Goal: Information Seeking & Learning: Learn about a topic

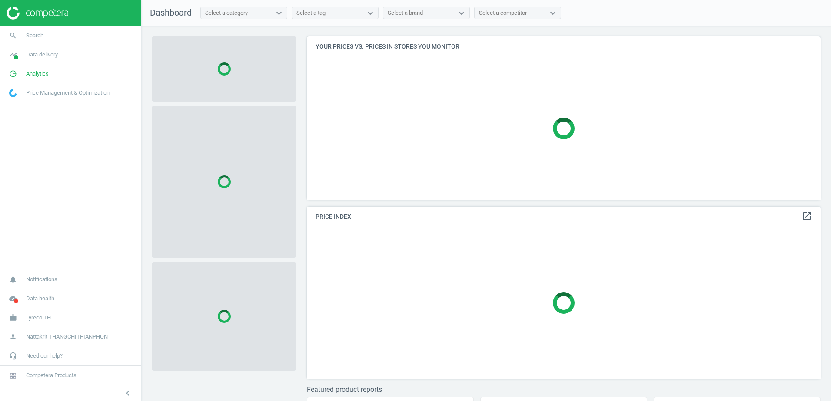
scroll to position [177, 521]
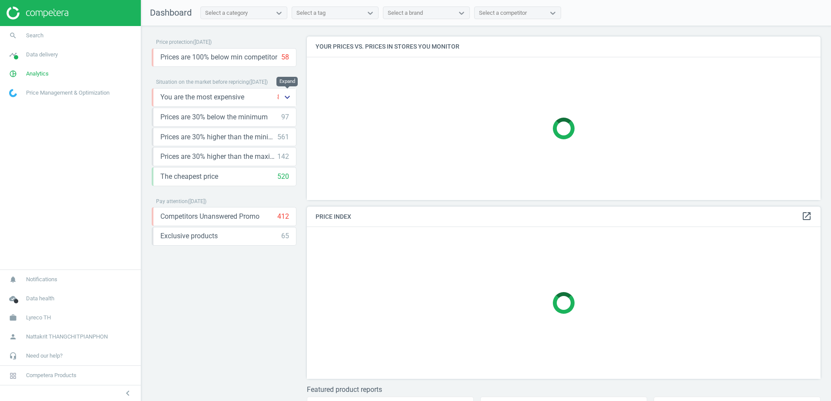
click at [288, 94] on icon "keyboard_arrow_down" at bounding box center [287, 97] width 10 height 10
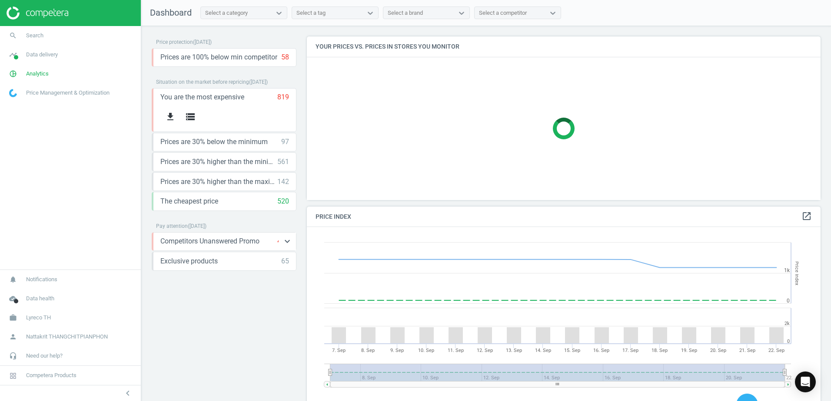
scroll to position [213, 521]
click at [272, 244] on div "Competitors Unanswered Promo 412 keyboard_arrow_down" at bounding box center [224, 242] width 129 height 10
click at [286, 239] on icon "keyboard_arrow_down" at bounding box center [287, 241] width 10 height 10
click at [260, 259] on div "get_app storage" at bounding box center [224, 261] width 129 height 20
click at [274, 56] on span "Prices are 100% below min competitor" at bounding box center [218, 58] width 117 height 10
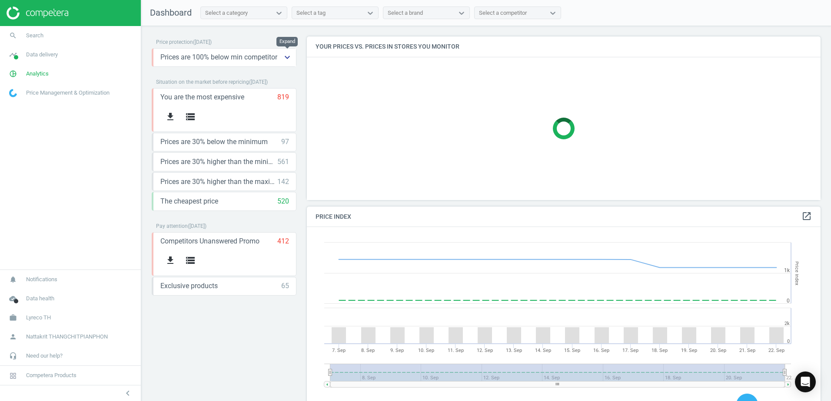
click at [279, 55] on button "keyboard_arrow_down" at bounding box center [287, 58] width 17 height 18
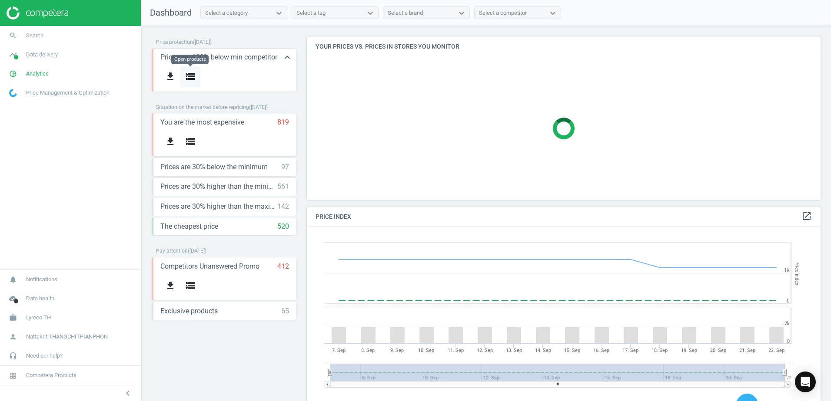
click at [189, 73] on icon "storage" at bounding box center [190, 76] width 10 height 10
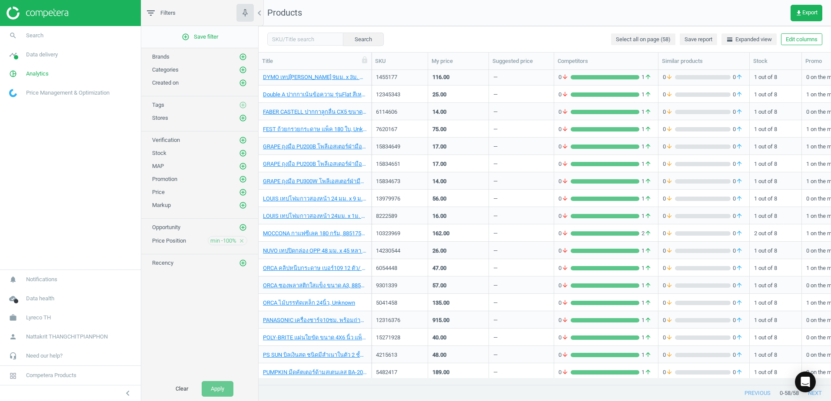
scroll to position [217, 0]
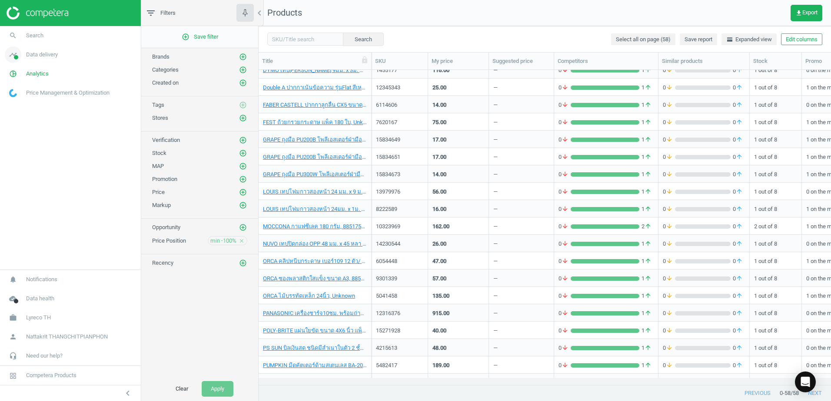
click at [56, 55] on span "Data delivery" at bounding box center [42, 55] width 32 height 8
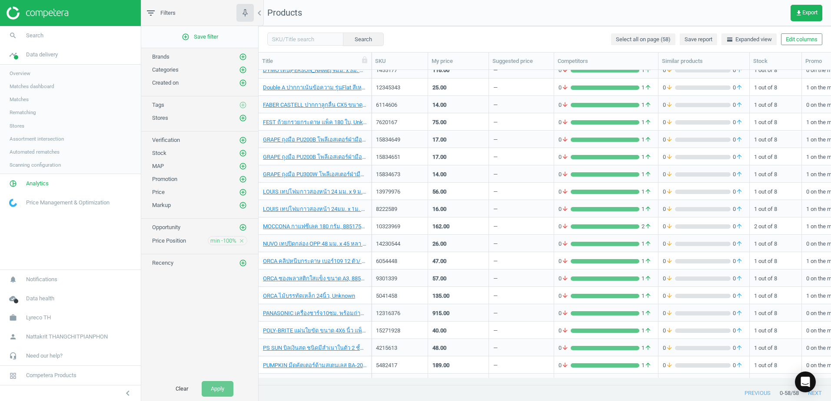
click at [21, 124] on span "Stores" at bounding box center [17, 126] width 15 height 7
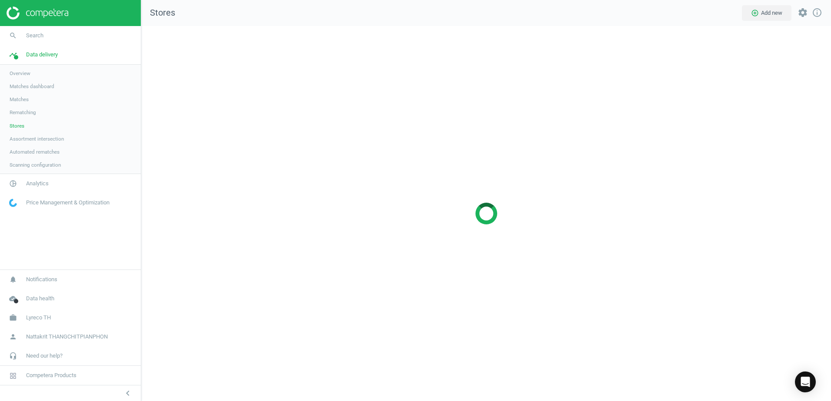
scroll to position [389, 703]
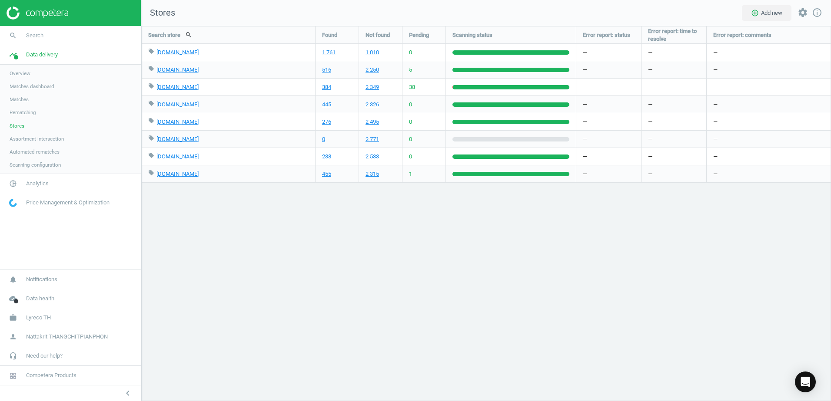
click at [32, 84] on span "Matches dashboard" at bounding box center [32, 86] width 45 height 7
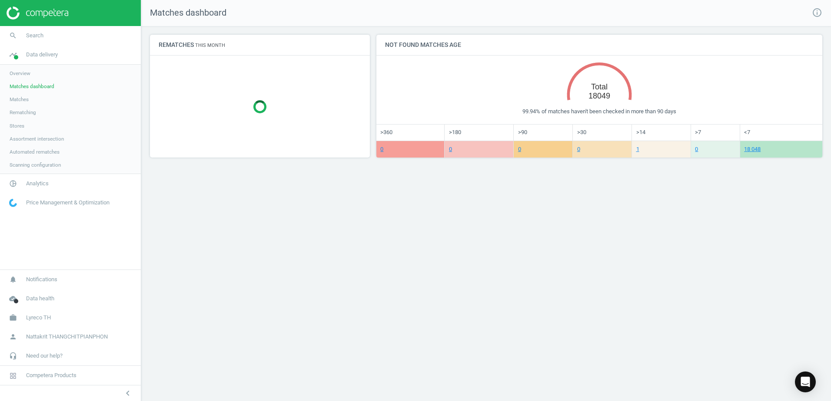
click at [28, 99] on span "Matches" at bounding box center [19, 99] width 19 height 7
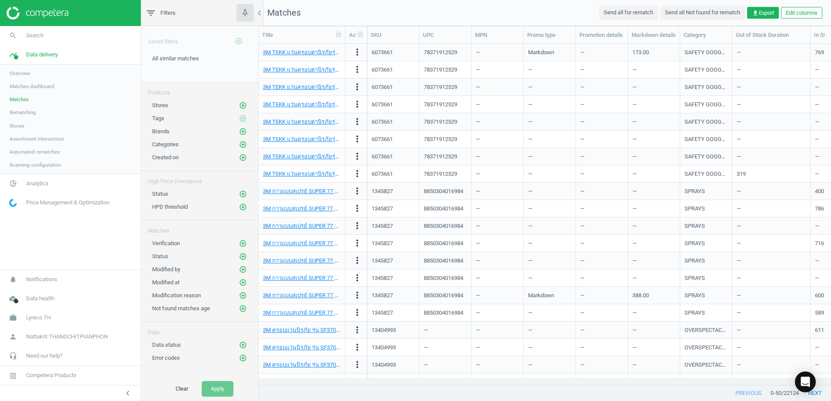
click at [54, 199] on span "Price Management & Optimization" at bounding box center [67, 203] width 83 height 8
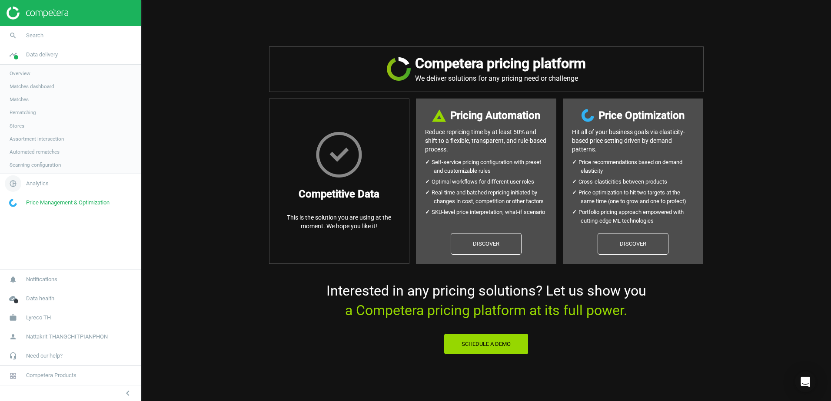
click at [40, 179] on link "pie_chart_outlined Analytics" at bounding box center [70, 183] width 141 height 19
click at [22, 117] on span "Price index" at bounding box center [22, 118] width 25 height 7
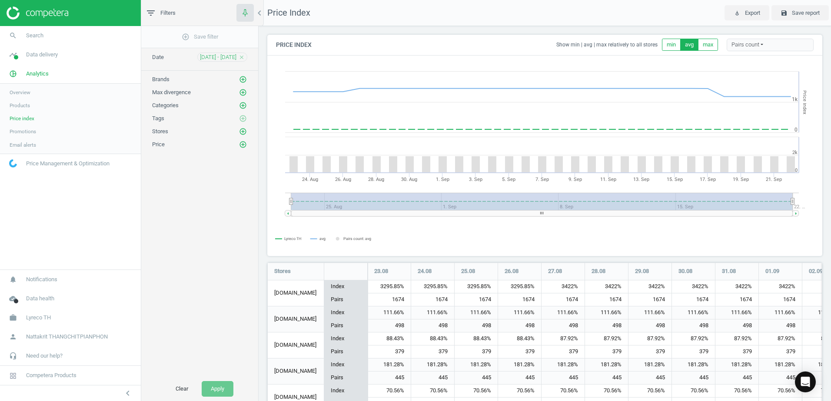
scroll to position [242, 562]
click at [247, 14] on icon "button" at bounding box center [244, 12] width 11 height 11
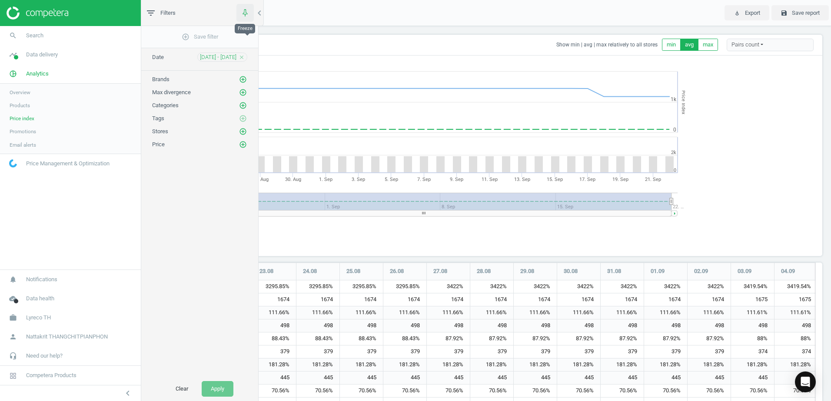
scroll to position [242, 677]
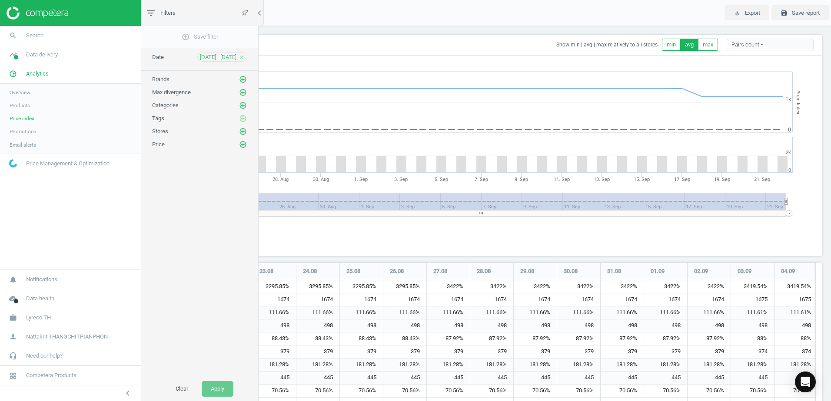
click at [42, 131] on link "Promotions" at bounding box center [70, 131] width 141 height 13
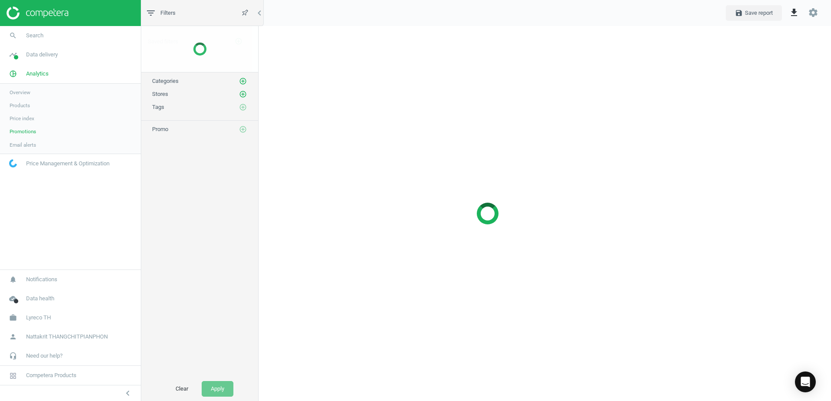
scroll to position [389, 700]
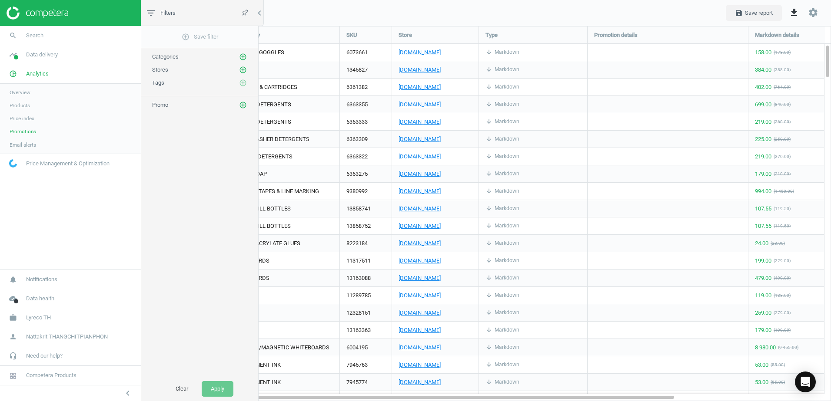
click at [28, 90] on span "Overview" at bounding box center [20, 92] width 21 height 7
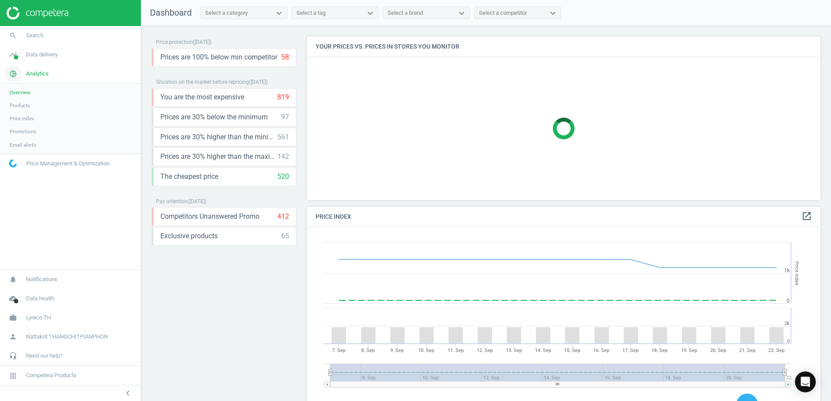
scroll to position [213, 521]
click at [251, 97] on div "You are the most expensive 819 keyboard_arrow_down" at bounding box center [224, 98] width 129 height 10
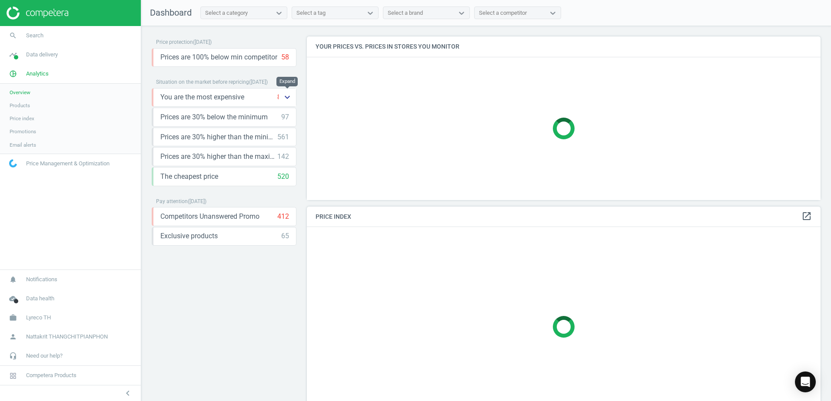
click at [289, 96] on icon "keyboard_arrow_down" at bounding box center [287, 97] width 10 height 10
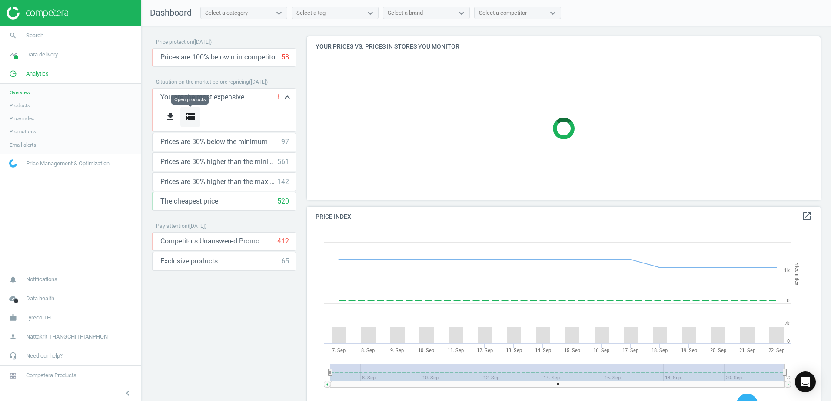
click at [191, 114] on icon "storage" at bounding box center [190, 117] width 10 height 10
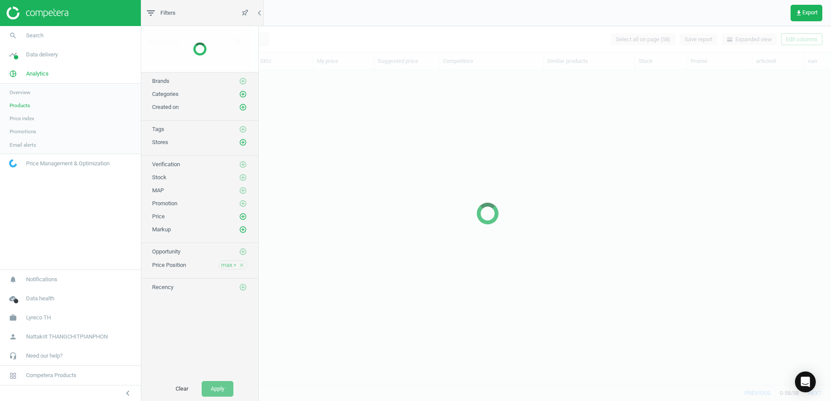
scroll to position [302, 680]
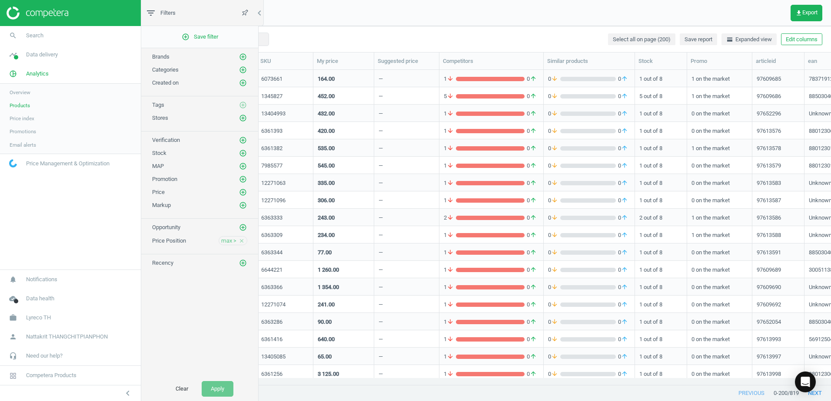
click at [418, 82] on div "—" at bounding box center [406, 78] width 56 height 15
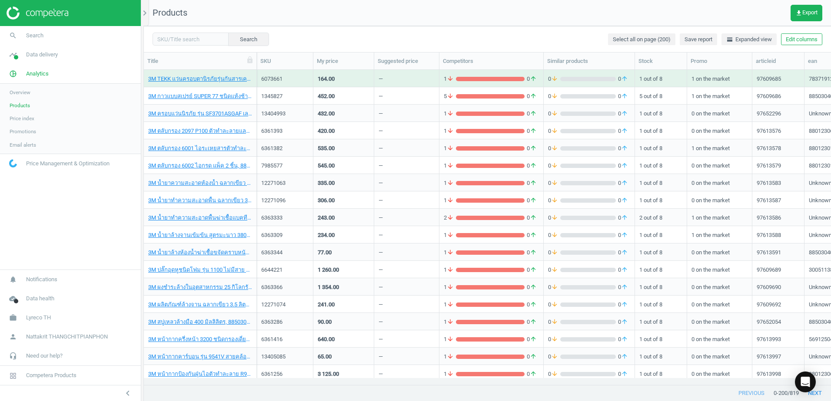
click at [418, 82] on div "—" at bounding box center [406, 78] width 56 height 15
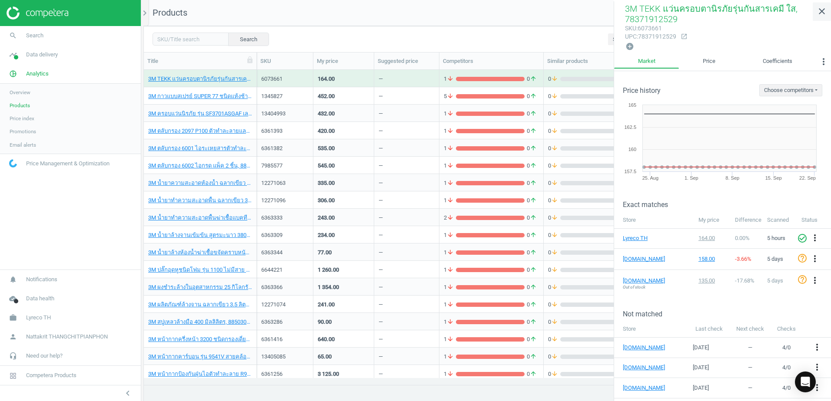
click at [830, 8] on html "Group 2 Created with Sketch. ic/cloud_download/grey600 Created with Sketch. gra…" at bounding box center [415, 200] width 831 height 401
click at [819, 12] on icon "close" at bounding box center [821, 11] width 10 height 10
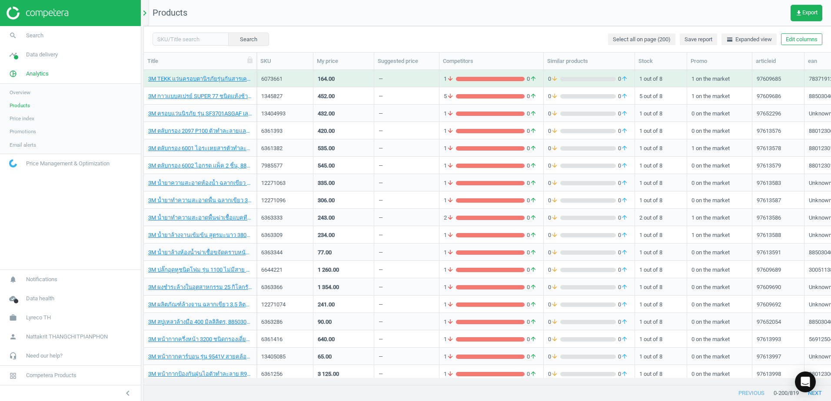
click at [146, 10] on icon "chevron_right" at bounding box center [144, 13] width 10 height 10
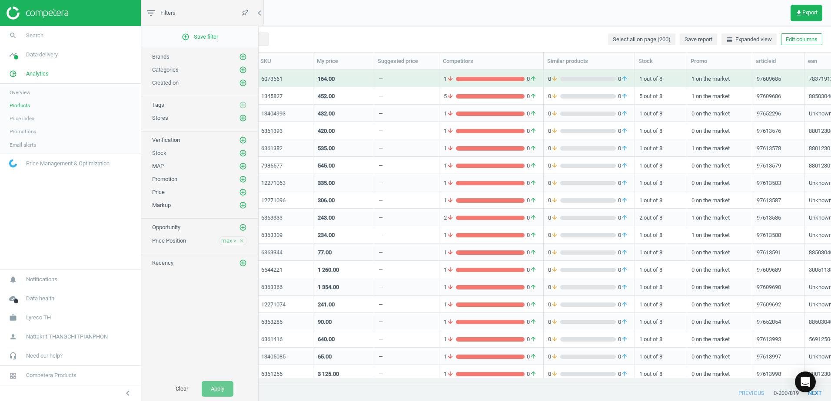
click at [244, 75] on div "Created on add_circle_outline" at bounding box center [199, 80] width 117 height 13
click at [243, 70] on icon "add_circle_outline" at bounding box center [243, 70] width 8 height 8
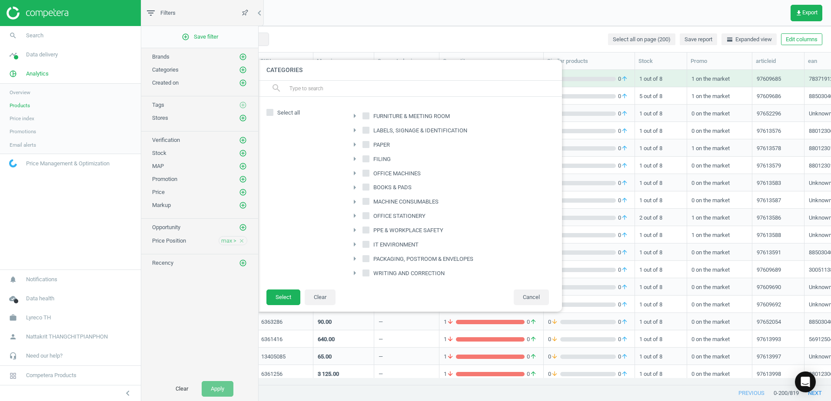
click at [272, 109] on icon at bounding box center [269, 112] width 7 height 7
click at [272, 109] on input "Select all" at bounding box center [270, 112] width 6 height 6
checkbox input "true"
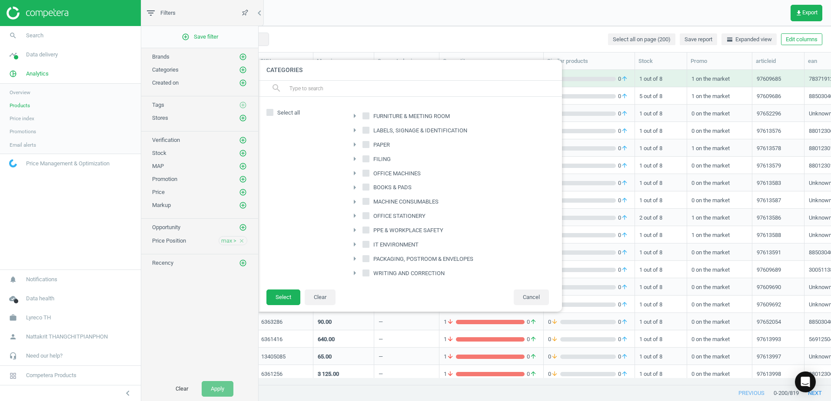
checkbox input "true"
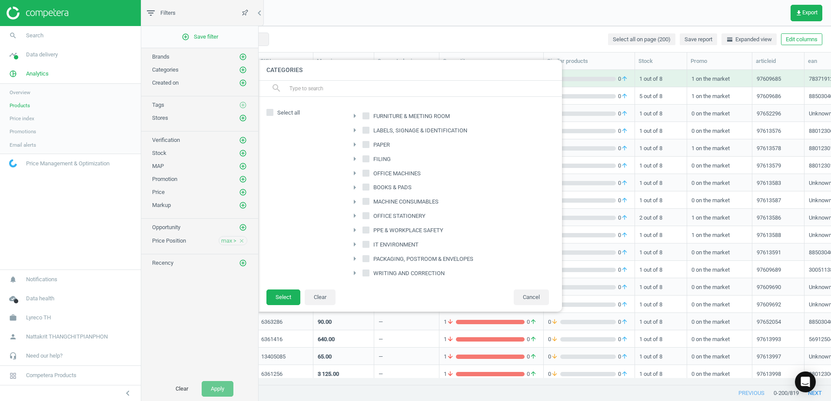
checkbox input "true"
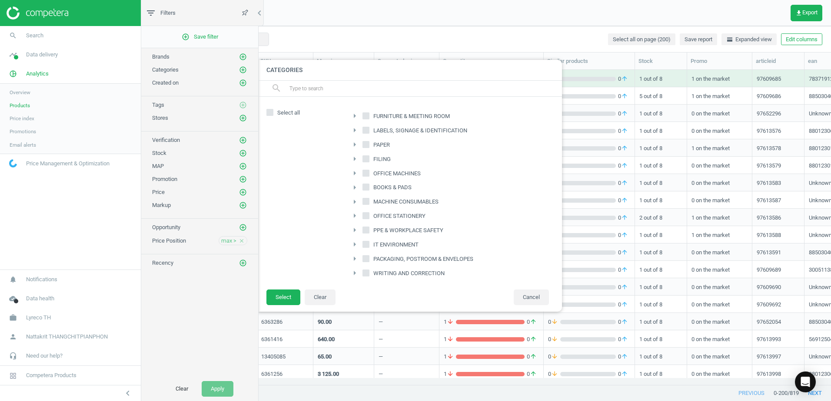
checkbox input "true"
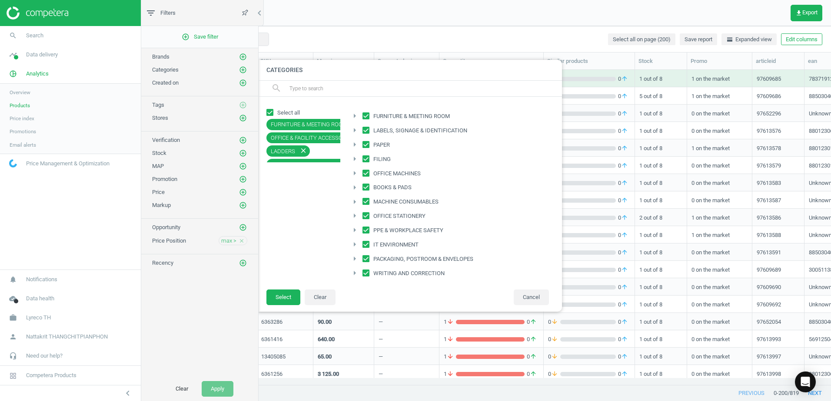
click at [372, 229] on span "PPE & WORKPLACE SAFETY" at bounding box center [408, 231] width 73 height 8
click at [369, 229] on input "PPE & WORKPLACE SAFETY" at bounding box center [366, 231] width 6 height 6
checkbox input "false"
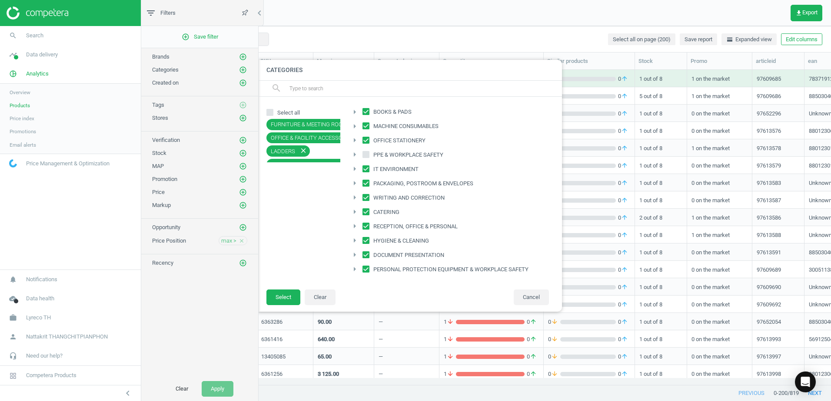
click at [370, 273] on label "PERSONAL PROTECTION EQUIPMENT & WORKPLACE SAFETY" at bounding box center [446, 270] width 168 height 12
click at [369, 272] on input "PERSONAL PROTECTION EQUIPMENT & WORKPLACE SAFETY" at bounding box center [366, 269] width 6 height 6
checkbox input "false"
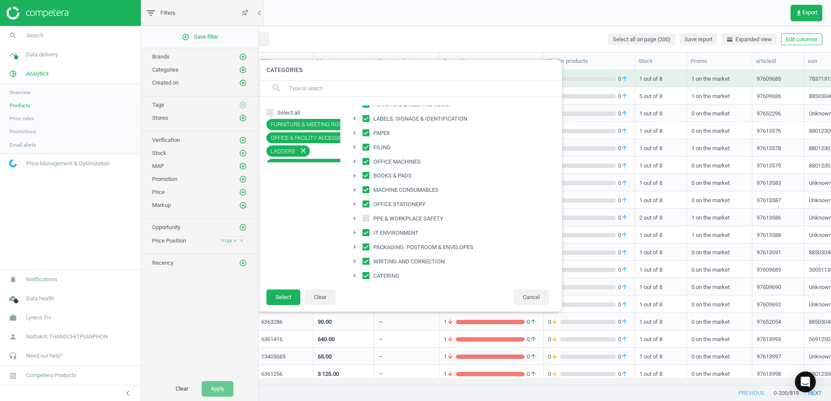
scroll to position [0, 0]
click at [368, 243] on input "IT ENVIRONMENT" at bounding box center [366, 245] width 6 height 6
checkbox input "false"
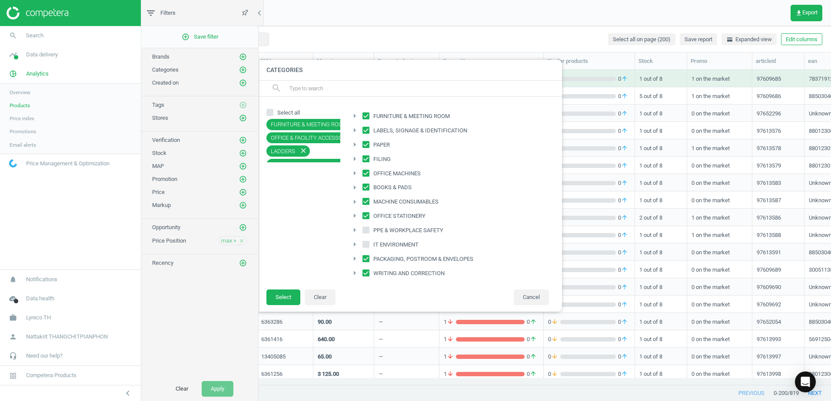
click at [366, 115] on input "FURNITURE & MEETING ROOM" at bounding box center [366, 116] width 6 height 6
checkbox input "false"
click at [367, 201] on input "MACHINE CONSUMABLES" at bounding box center [366, 202] width 6 height 6
checkbox input "false"
click at [293, 298] on button "Select" at bounding box center [283, 298] width 34 height 16
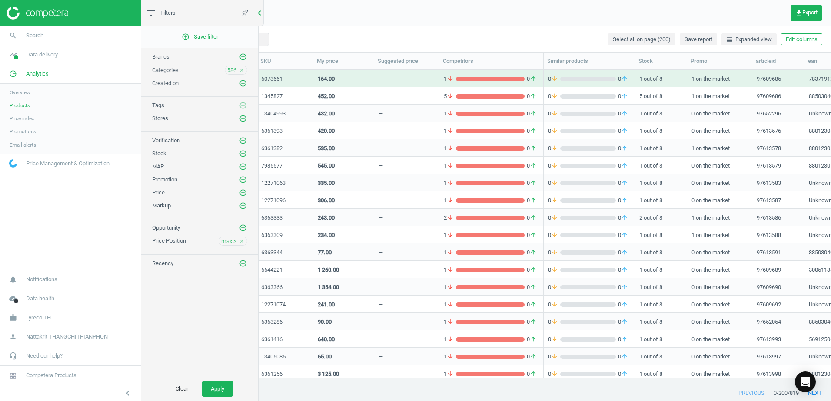
click at [255, 10] on icon "chevron_left" at bounding box center [259, 13] width 10 height 10
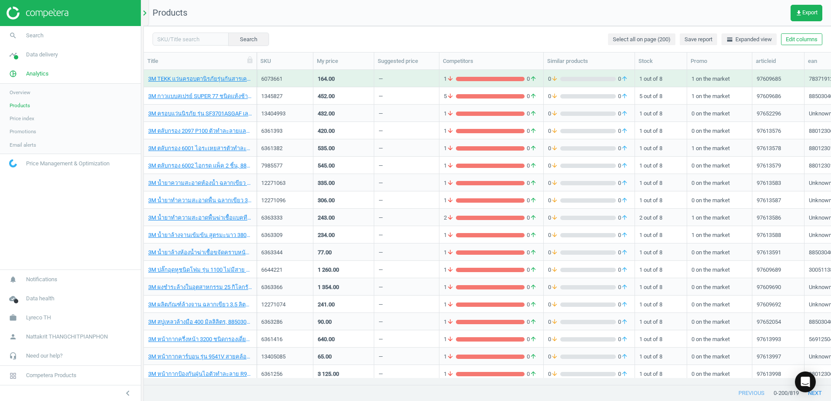
click at [144, 12] on icon "chevron_right" at bounding box center [144, 13] width 10 height 10
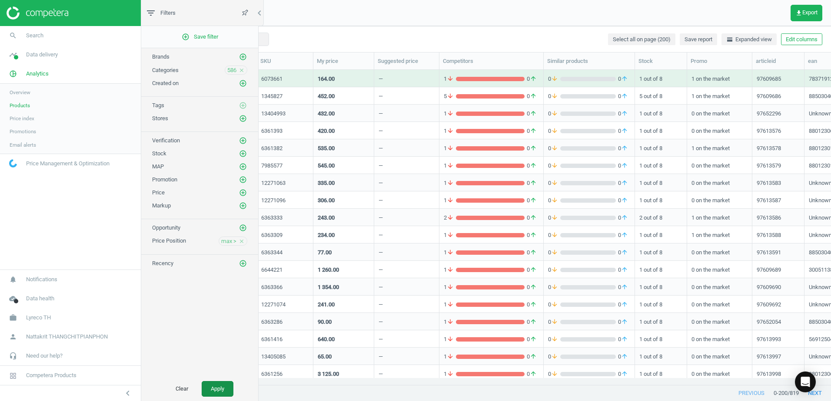
click at [227, 391] on button "Apply" at bounding box center [218, 390] width 32 height 16
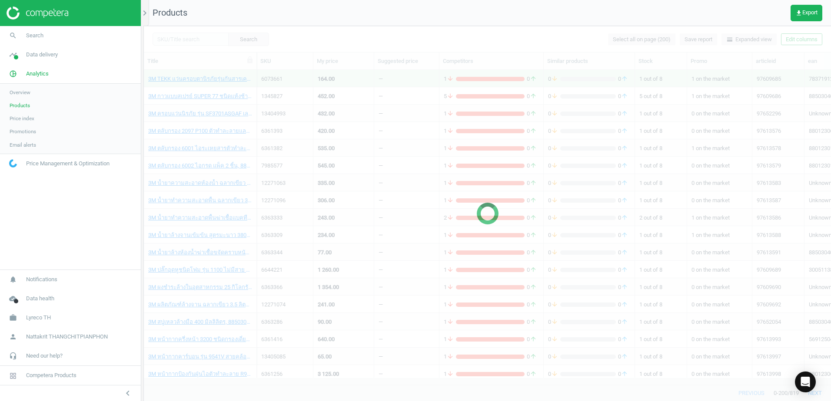
click at [436, 36] on div at bounding box center [487, 213] width 687 height 375
click at [381, 24] on nav "Products get_app Export" at bounding box center [487, 13] width 687 height 26
click at [38, 318] on span "Lyreco TH" at bounding box center [38, 318] width 25 height 8
click at [50, 307] on span "Campaign settings" at bounding box center [31, 305] width 43 height 7
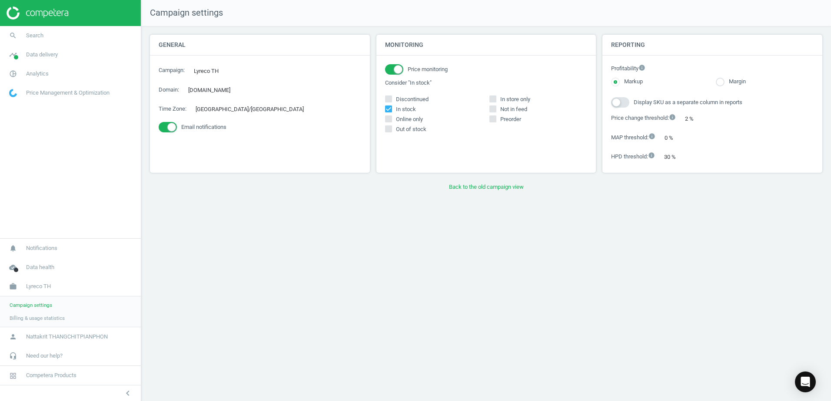
click at [615, 103] on div "General Campaign : Lyreco TH edit Domain : [DOMAIN_NAME] edit Time Zone : [GEOG…" at bounding box center [486, 115] width 672 height 160
click at [620, 103] on div "General Campaign : Lyreco TH edit Domain : [DOMAIN_NAME] edit Time Zone : [GEOG…" at bounding box center [486, 115] width 672 height 160
click at [622, 103] on div "General Campaign : Lyreco TH edit Domain : [DOMAIN_NAME] edit Time Zone : [GEOG…" at bounding box center [486, 115] width 672 height 160
click at [617, 79] on div "General Campaign : Lyreco TH edit Domain : [DOMAIN_NAME] edit Time Zone : [GEOG…" at bounding box center [486, 115] width 672 height 160
click at [667, 136] on div "General Campaign : Lyreco TH edit Domain : [DOMAIN_NAME] edit Time Zone : [GEOG…" at bounding box center [486, 115] width 672 height 160
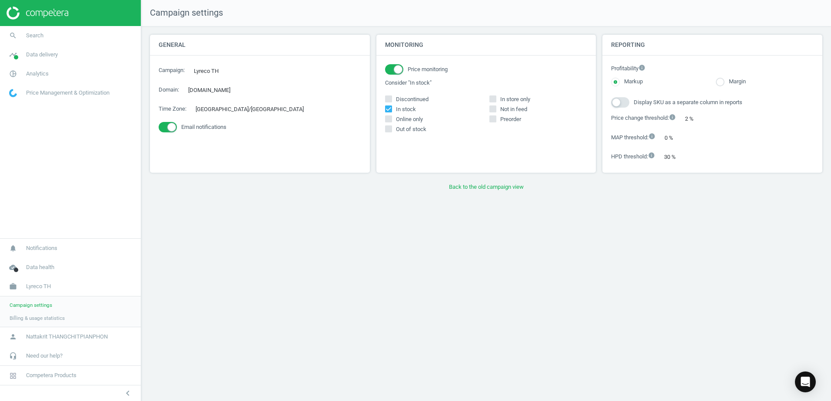
click at [662, 154] on div "General Campaign : Lyreco TH edit Domain : [DOMAIN_NAME] edit Time Zone : [GEOG…" at bounding box center [486, 115] width 672 height 160
click at [651, 156] on div "General Campaign : Lyreco TH edit Domain : [DOMAIN_NAME] edit Time Zone : [GEOG…" at bounding box center [486, 115] width 672 height 160
click at [463, 185] on button "Back to the old campaign view" at bounding box center [486, 187] width 672 height 16
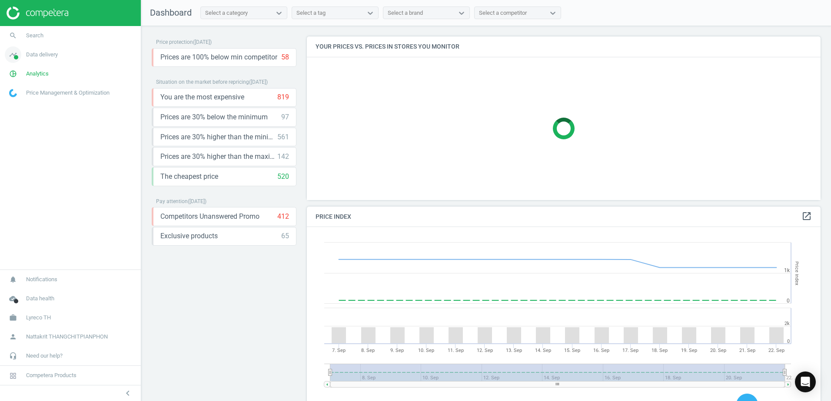
scroll to position [213, 521]
click at [45, 35] on link "search Search" at bounding box center [70, 35] width 141 height 19
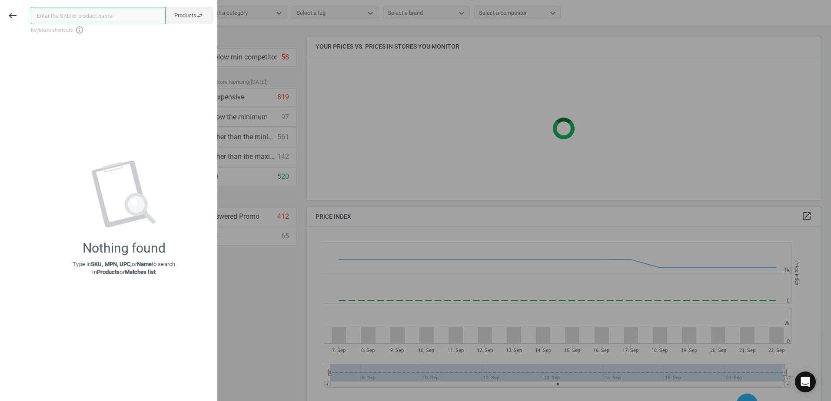
paste input "6515987"
type input "6515987"
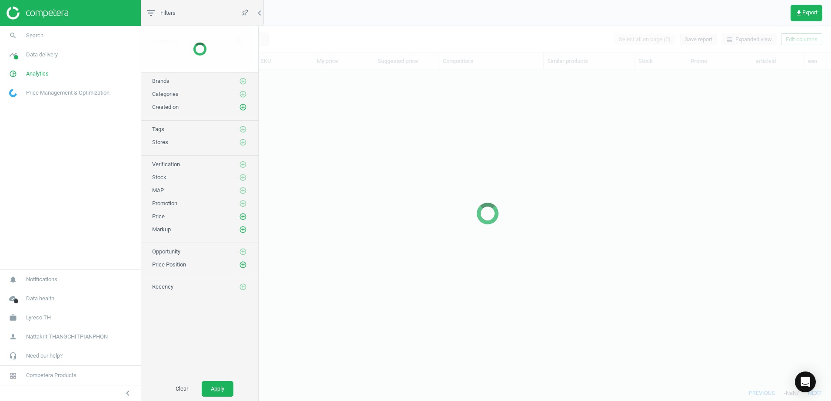
scroll to position [302, 680]
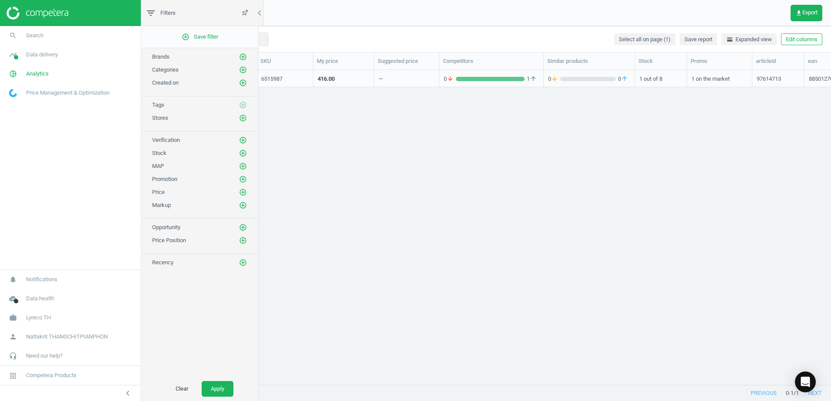
click at [372, 120] on div "NESCAFE กาแฟเรดคัพ ชนิดเติม 620 กรัม, 8850127061017 6515987 416.00 — 0 arrow_do…" at bounding box center [487, 224] width 687 height 309
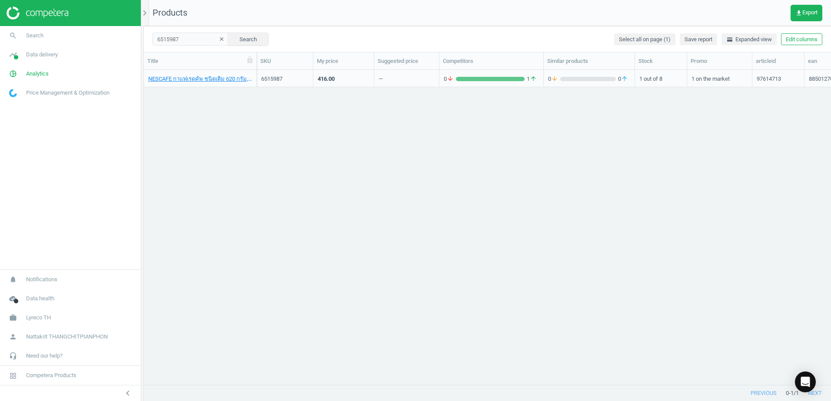
click at [419, 80] on div "—" at bounding box center [406, 78] width 56 height 15
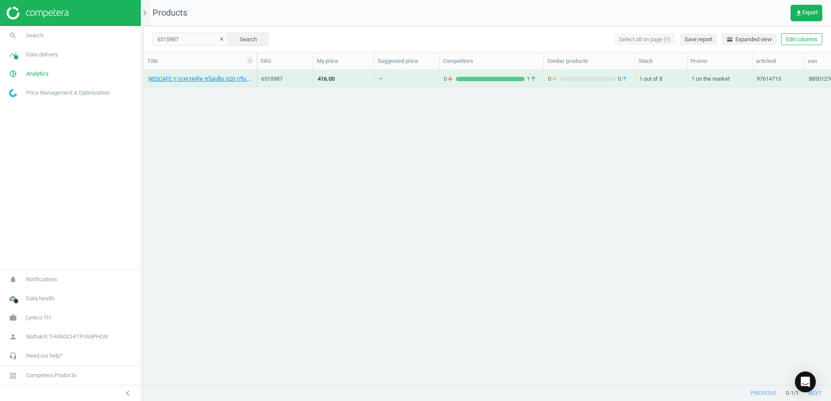
click at [419, 80] on div "—" at bounding box center [406, 78] width 56 height 15
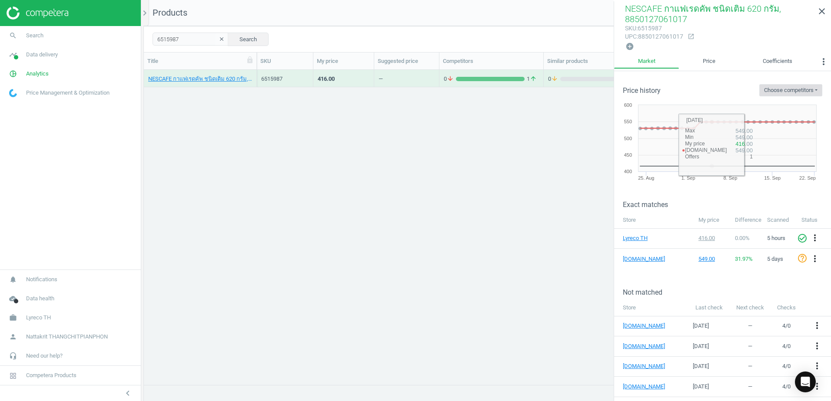
click at [789, 88] on button "Choose competitors" at bounding box center [790, 90] width 63 height 12
click at [757, 109] on span "[DOMAIN_NAME]" at bounding box center [771, 109] width 42 height 8
click at [708, 179] on rect at bounding box center [719, 144] width 202 height 87
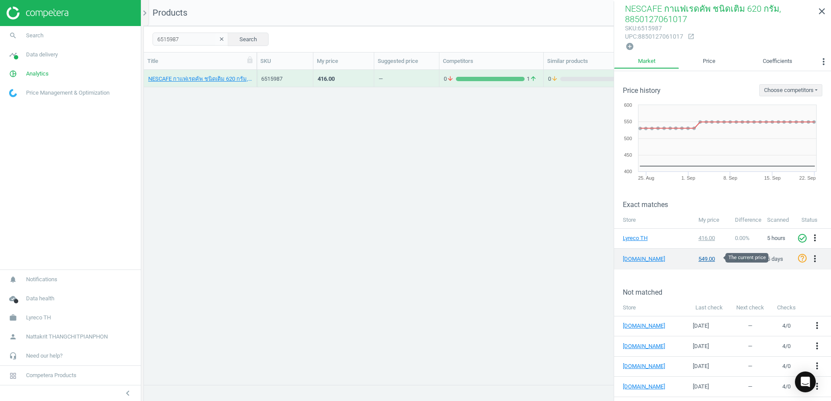
click at [709, 259] on div "549.00" at bounding box center [712, 259] width 28 height 8
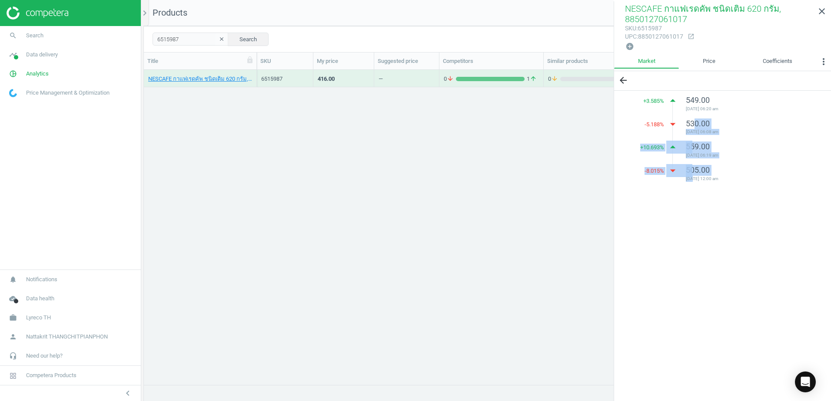
drag, startPoint x: 693, startPoint y: 123, endPoint x: 693, endPoint y: 179, distance: 56.5
click at [693, 179] on ul "+ 3.585 % arrow_drop_up 549.00 2025-09-03 06:20 am -5.188 % arrow_drop_down 530…" at bounding box center [747, 137] width 149 height 93
click at [693, 179] on span "2025-03-22 12:00 am" at bounding box center [747, 179] width 123 height 6
drag, startPoint x: 713, startPoint y: 177, endPoint x: 733, endPoint y: 139, distance: 42.8
click at [733, 139] on ul "+ 3.585 % arrow_drop_up 549.00 2025-09-03 06:20 am -5.188 % arrow_drop_down 530…" at bounding box center [747, 137] width 149 height 93
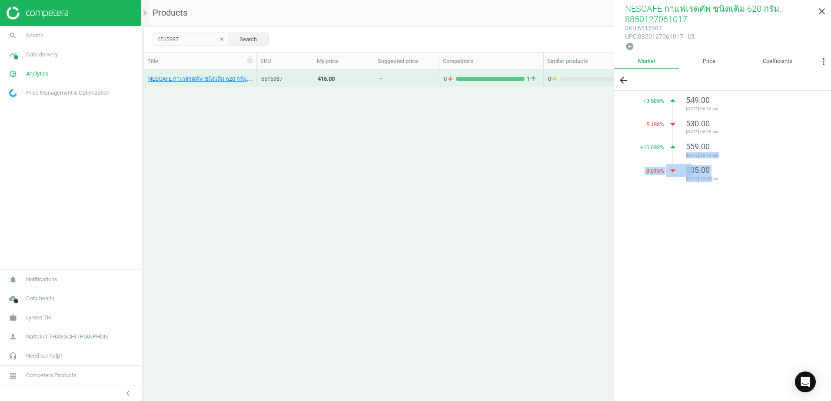
drag, startPoint x: 733, startPoint y: 139, endPoint x: 725, endPoint y: 143, distance: 8.9
click at [725, 143] on div "559.00 2025-04-02 06:19 am" at bounding box center [747, 151] width 123 height 19
drag, startPoint x: 725, startPoint y: 143, endPoint x: 716, endPoint y: 192, distance: 49.5
click at [716, 192] on div "+ 3.585 % arrow_drop_up 549.00 2025-09-03 06:20 am -5.188 % arrow_drop_down 530…" at bounding box center [722, 142] width 217 height 103
click at [715, 192] on div "+ 3.585 % arrow_drop_up 549.00 2025-09-03 06:20 am -5.188 % arrow_drop_down 530…" at bounding box center [722, 142] width 217 height 103
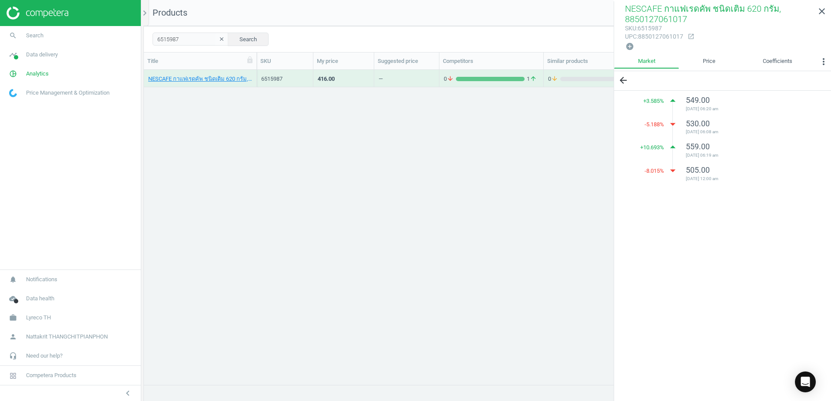
drag, startPoint x: 721, startPoint y: 183, endPoint x: 742, endPoint y: 124, distance: 62.3
click at [742, 124] on div "+ 3.585 % arrow_drop_up 549.00 2025-09-03 06:20 am -5.188 % arrow_drop_down 530…" at bounding box center [722, 142] width 217 height 103
click at [742, 122] on div "530.00 2025-08-06 06:08 am" at bounding box center [747, 128] width 123 height 19
drag, startPoint x: 738, startPoint y: 126, endPoint x: 721, endPoint y: 191, distance: 67.5
click at [721, 191] on div "+ 3.585 % arrow_drop_up 549.00 2025-09-03 06:20 am -5.188 % arrow_drop_down 530…" at bounding box center [722, 142] width 217 height 103
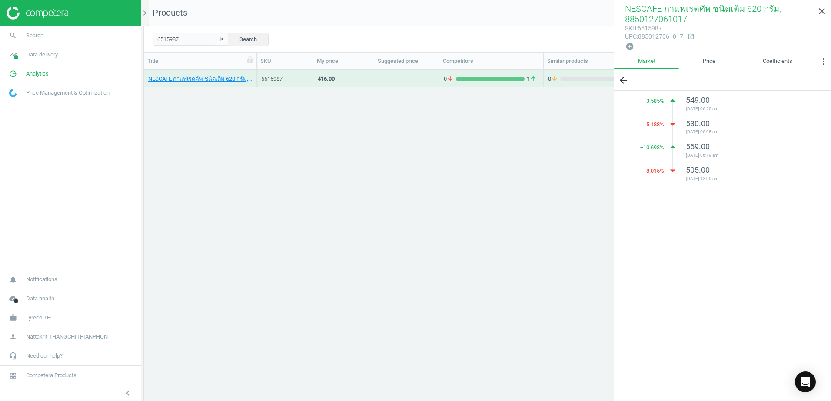
click at [721, 191] on div "+ 3.585 % arrow_drop_up 549.00 2025-09-03 06:20 am -5.188 % arrow_drop_down 530…" at bounding box center [722, 142] width 217 height 103
drag, startPoint x: 720, startPoint y: 178, endPoint x: 723, endPoint y: 130, distance: 47.9
click at [723, 130] on div "+ 3.585 % arrow_drop_up 549.00 2025-09-03 06:20 am -5.188 % arrow_drop_down 530…" at bounding box center [722, 142] width 217 height 103
click at [723, 129] on span "2025-08-06 06:08 am" at bounding box center [747, 132] width 123 height 6
click at [626, 78] on icon "arrow_back" at bounding box center [623, 80] width 10 height 10
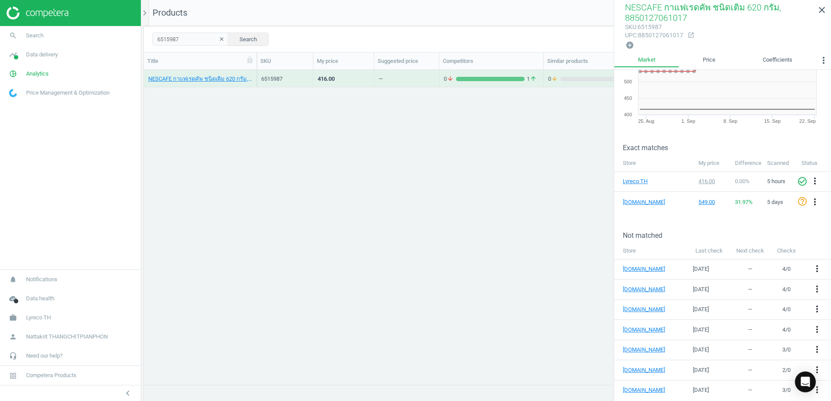
scroll to position [0, 0]
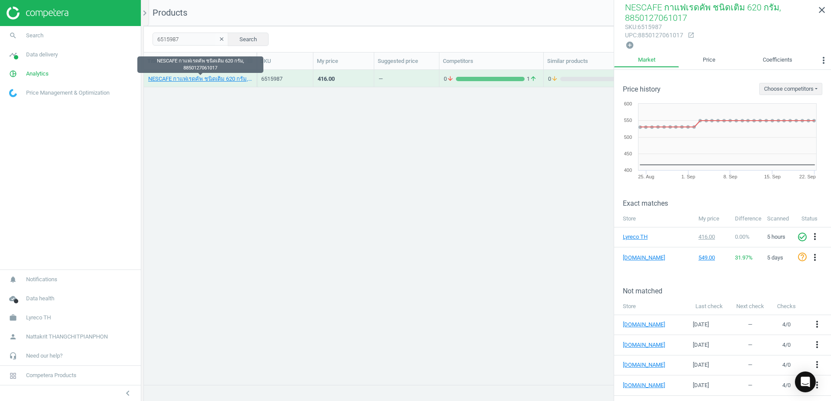
click at [531, 223] on div "NESCAFE กาแฟเรดคัพ ชนิดเติม 620 กรัม, 8850127061017 6515987 416.00 — 0 arrow_do…" at bounding box center [487, 224] width 687 height 309
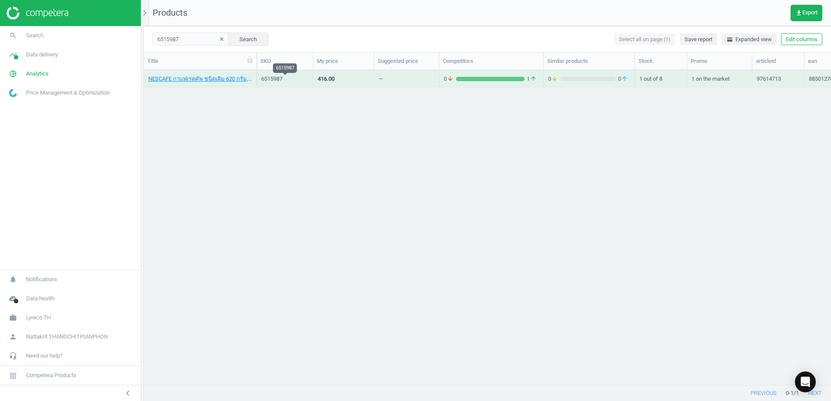
click at [301, 80] on div "6515987" at bounding box center [284, 79] width 47 height 8
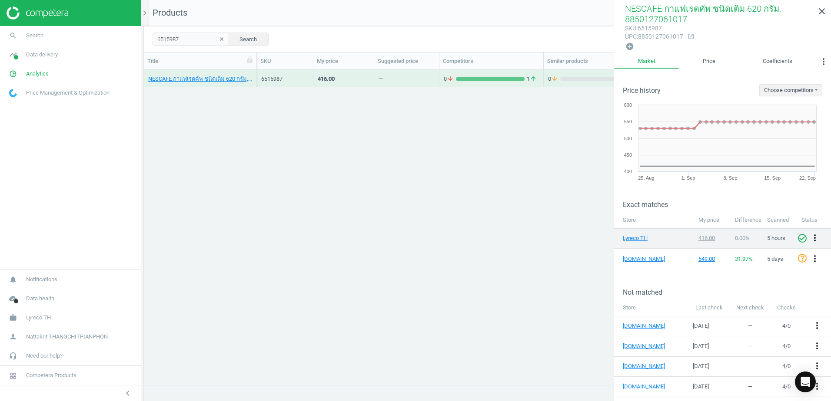
click at [810, 238] on icon "more_vert" at bounding box center [815, 238] width 10 height 10
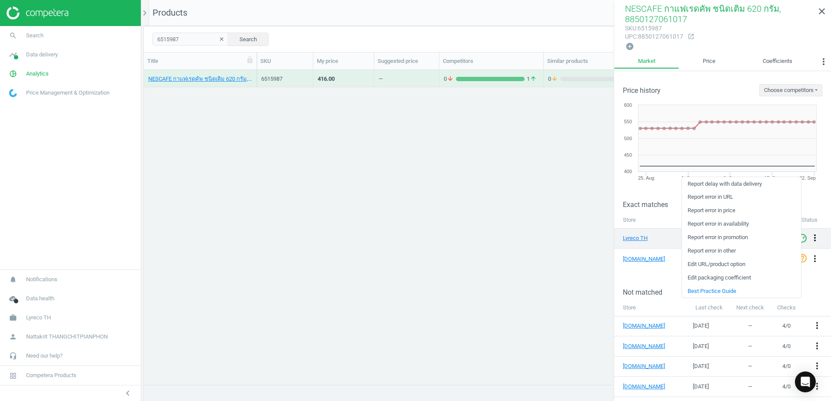
click at [810, 238] on icon "more_vert" at bounding box center [815, 238] width 10 height 10
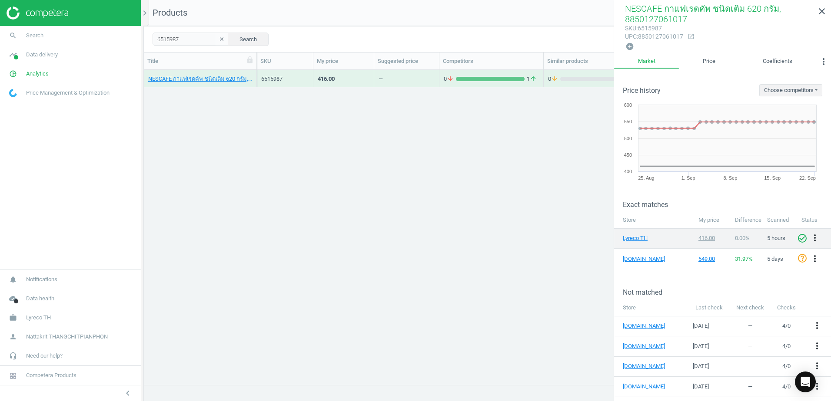
click at [800, 238] on icon "check_circle_outline" at bounding box center [802, 238] width 10 height 10
click at [797, 238] on icon "check_circle_outline" at bounding box center [802, 238] width 10 height 10
click at [810, 236] on icon "more_vert" at bounding box center [815, 238] width 10 height 10
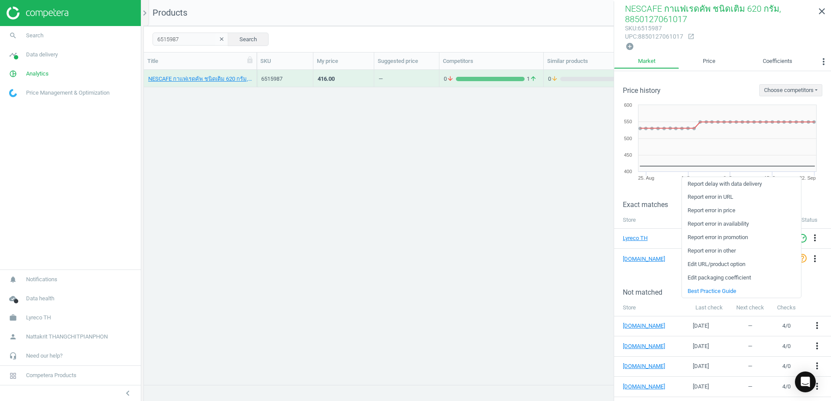
click at [746, 265] on link "Edit URL/product option" at bounding box center [741, 264] width 119 height 13
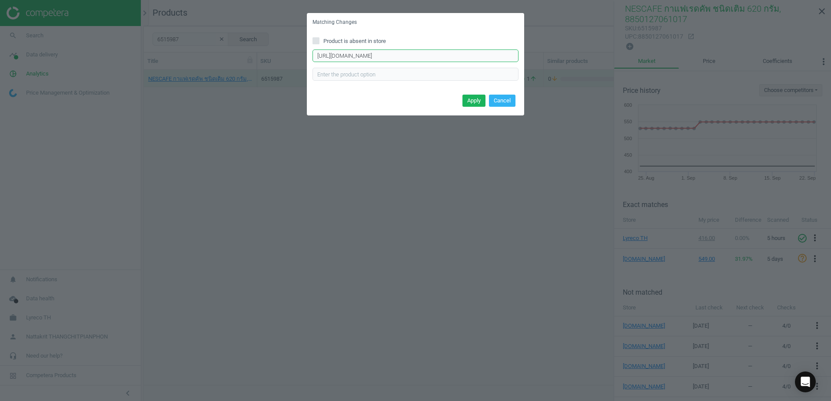
click at [391, 52] on input "https://www.lyreco.com/webshop/ENTH/product/view/6515987?language=en_TH&langCou…" at bounding box center [415, 56] width 206 height 13
click at [502, 103] on button "Cancel" at bounding box center [502, 101] width 27 height 12
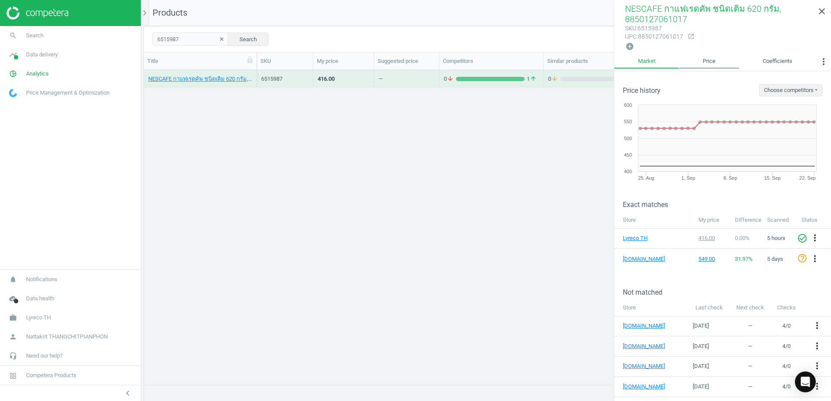
click at [715, 60] on link "Price" at bounding box center [709, 61] width 60 height 15
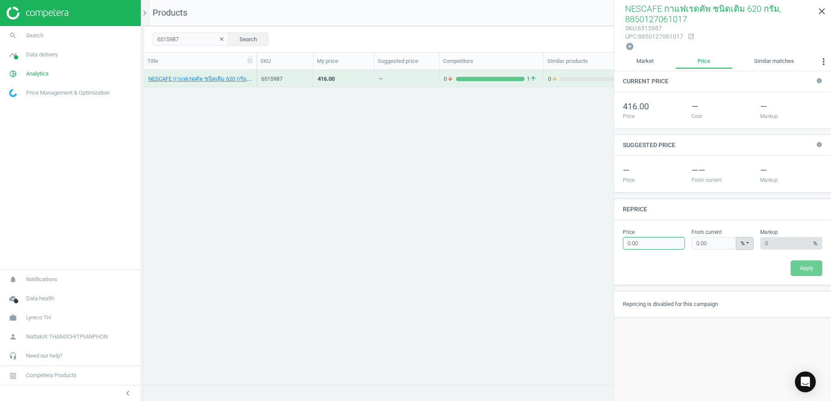
click at [663, 238] on input "0.00" at bounding box center [654, 243] width 62 height 13
click at [665, 227] on div "Price 0.00 Please provide a valid price From current 0.00 % % ± Please provide …" at bounding box center [722, 252] width 217 height 65
click at [659, 247] on input "0.00" at bounding box center [654, 243] width 62 height 13
drag, startPoint x: 659, startPoint y: 245, endPoint x: 614, endPoint y: 244, distance: 45.2
click at [614, 244] on div "Price 0.00 Please provide a valid price From current 0.00 % % ± Please provide …" at bounding box center [722, 252] width 217 height 65
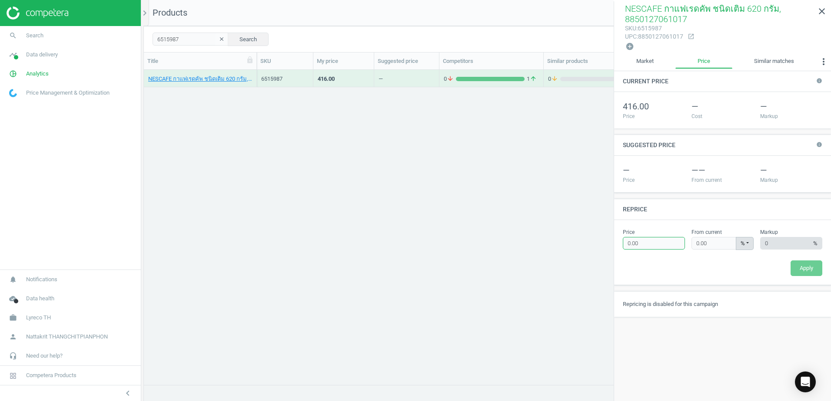
type input "4"
type input "-99.04"
type input "47"
type input "-88.70"
type input "476"
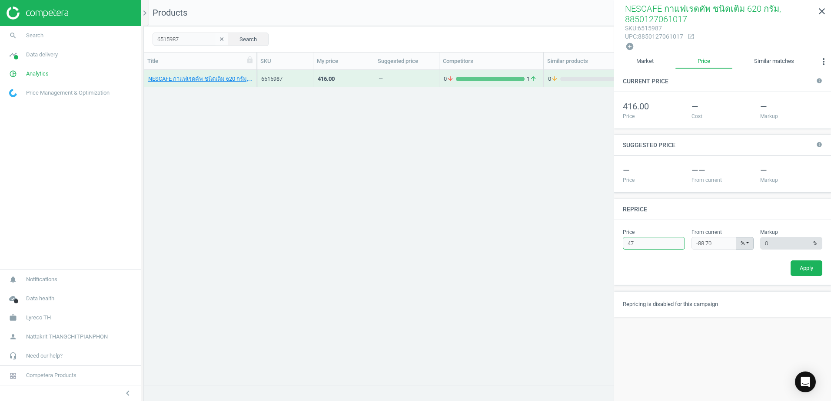
type input "14.42"
type input "476"
click at [677, 261] on div at bounding box center [671, 269] width 103 height 16
click at [642, 59] on link "Market" at bounding box center [644, 61] width 61 height 15
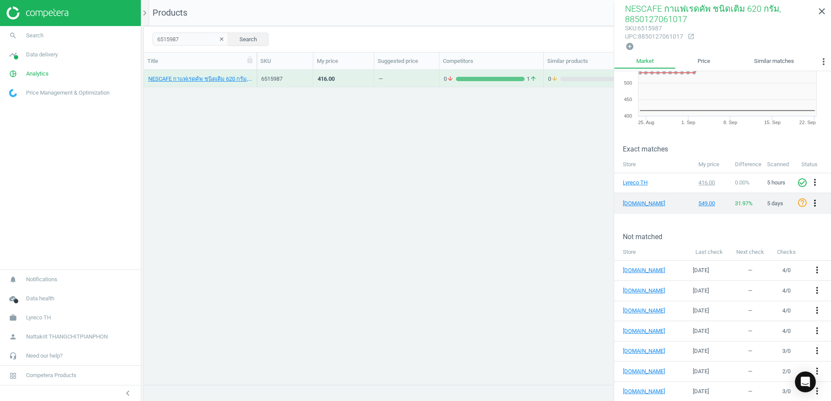
click at [813, 204] on icon "more_vert" at bounding box center [815, 203] width 10 height 10
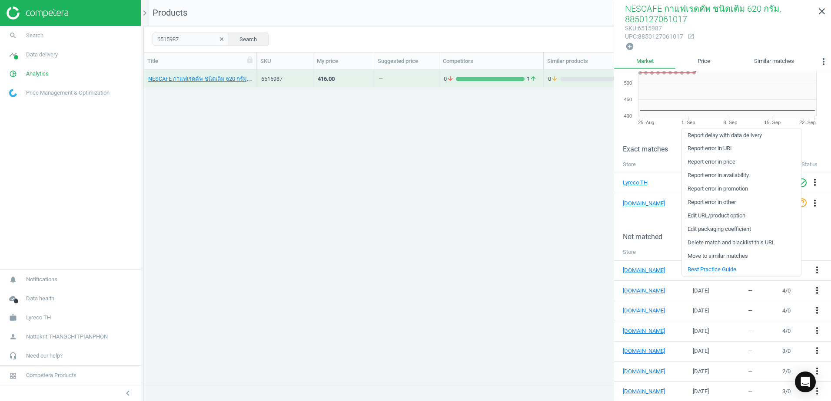
click at [750, 226] on link "Edit packaging coefficient" at bounding box center [741, 229] width 119 height 13
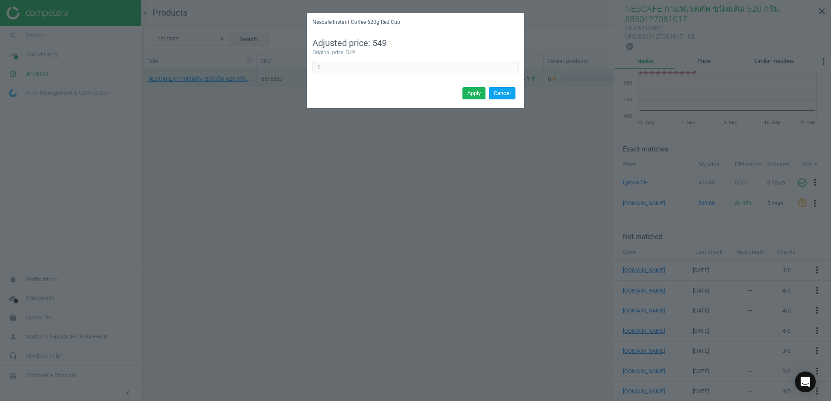
click at [501, 95] on button "Cancel" at bounding box center [502, 93] width 27 height 12
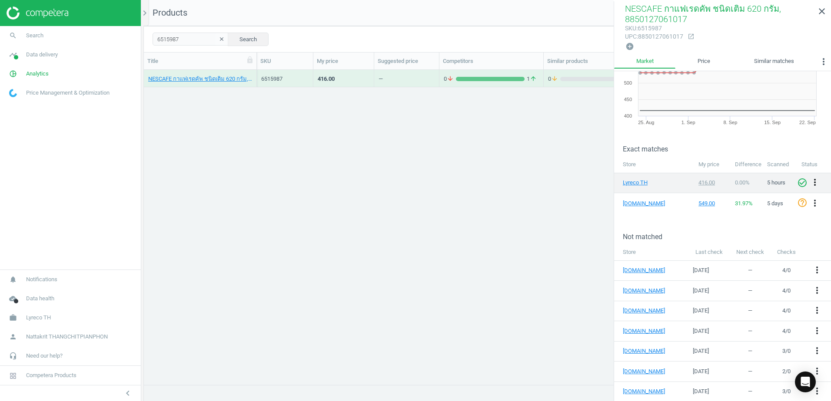
click at [810, 177] on icon "more_vert" at bounding box center [815, 182] width 10 height 10
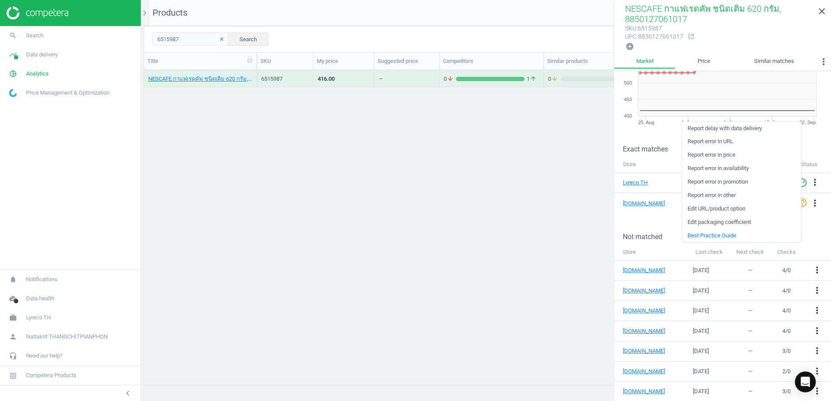
click at [724, 209] on link "Edit URL/product option" at bounding box center [741, 208] width 119 height 13
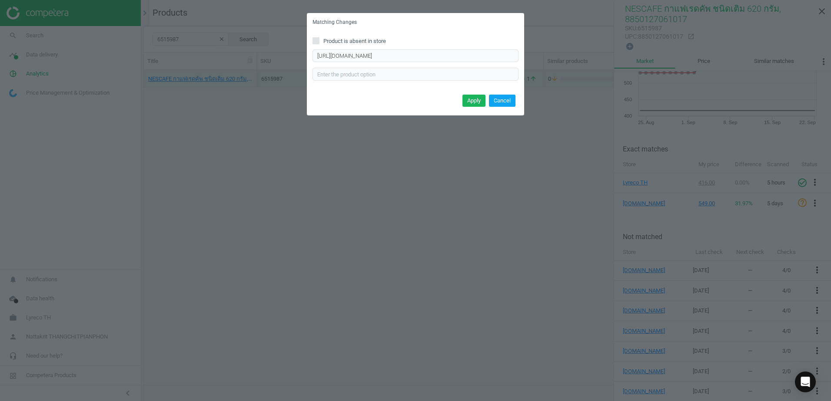
click at [501, 102] on button "Cancel" at bounding box center [502, 101] width 27 height 12
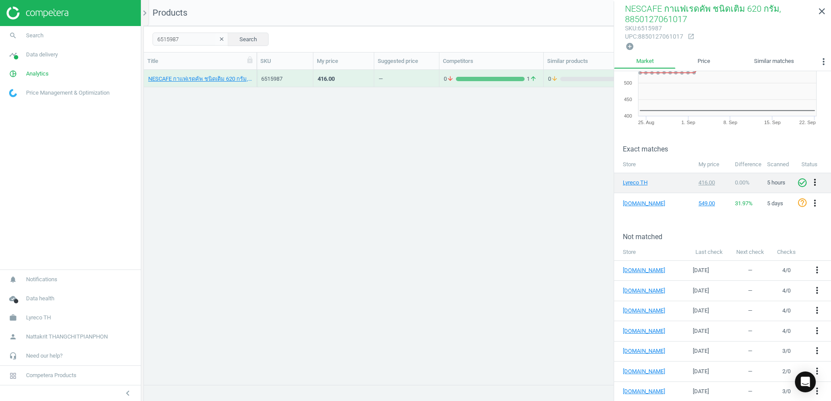
click at [810, 184] on icon "more_vert" at bounding box center [815, 182] width 10 height 10
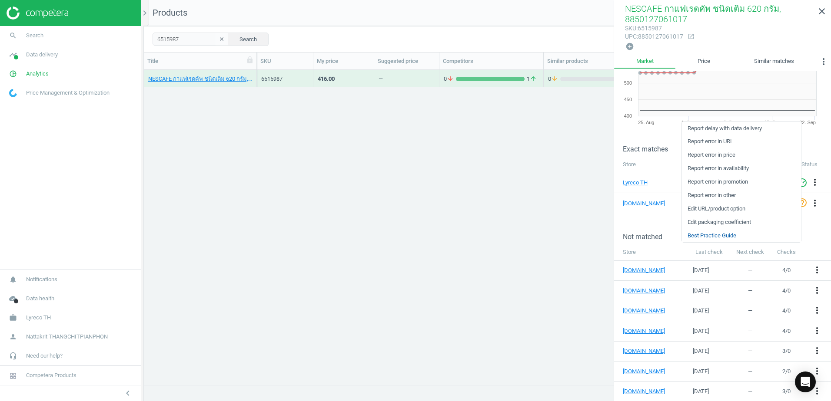
click at [734, 239] on link "Best Practice Guide" at bounding box center [741, 235] width 119 height 13
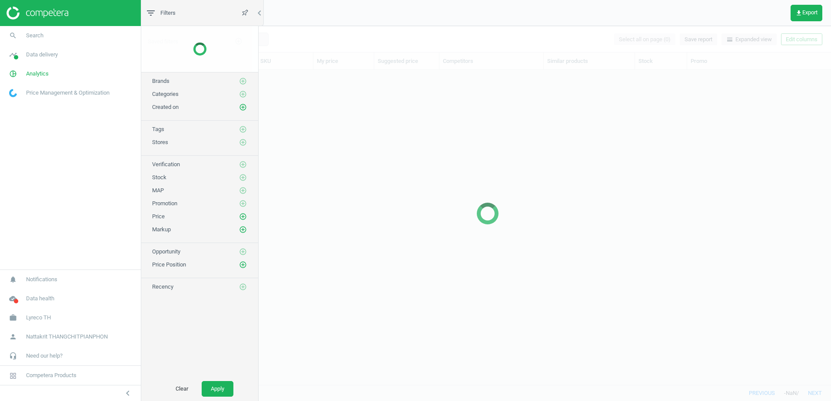
scroll to position [302, 680]
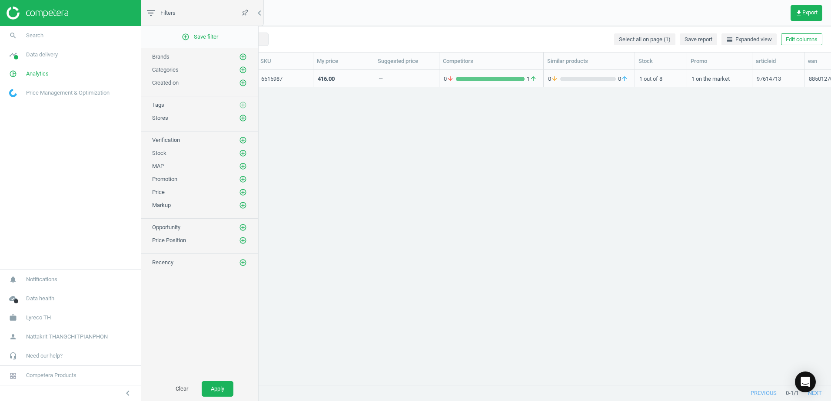
click at [337, 83] on div "416.00" at bounding box center [344, 78] width 52 height 15
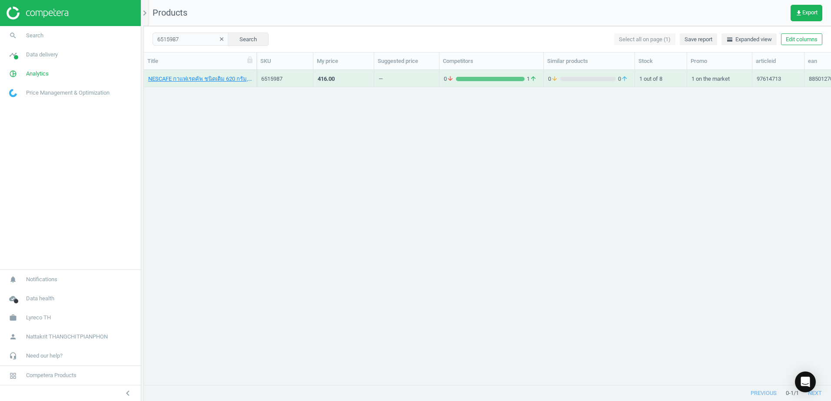
click at [337, 83] on div "416.00" at bounding box center [344, 78] width 52 height 15
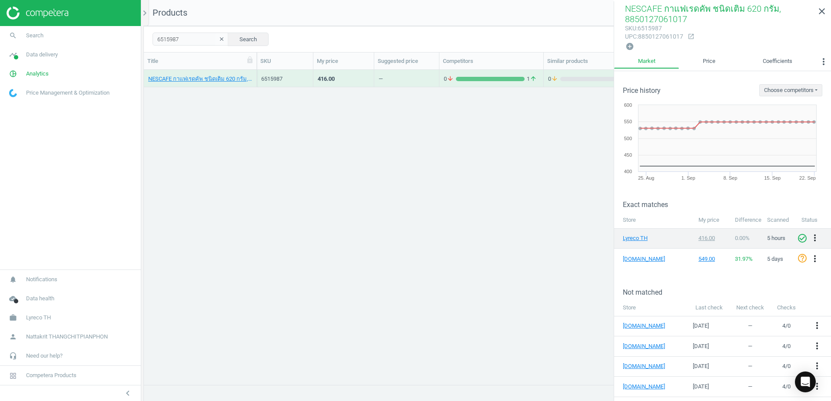
click at [797, 238] on icon "check_circle_outline" at bounding box center [802, 238] width 10 height 10
click at [820, 10] on icon "close" at bounding box center [821, 11] width 10 height 10
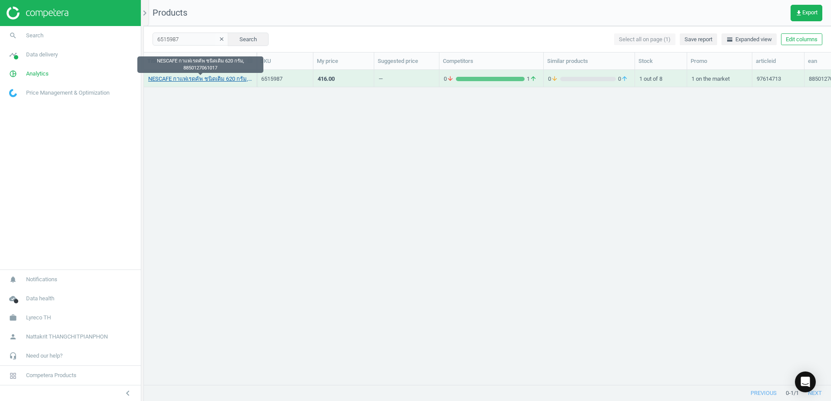
click at [204, 76] on link "NESCAFE กาแฟเรดคัพ ชนิดเติม 620 กรัม, 8850127061017" at bounding box center [200, 79] width 104 height 8
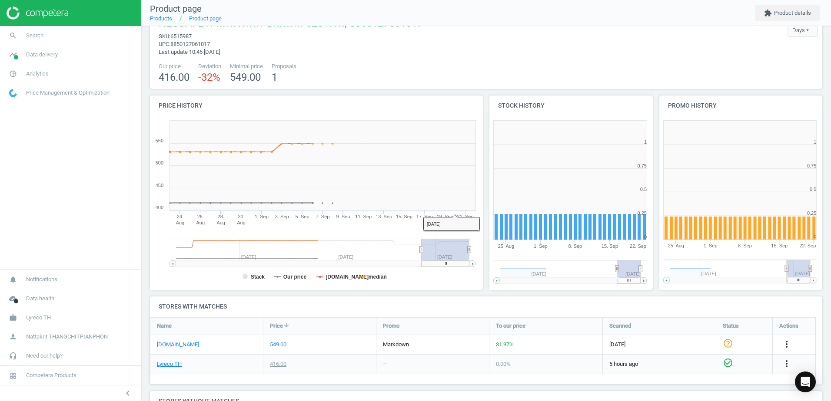
scroll to position [87, 0]
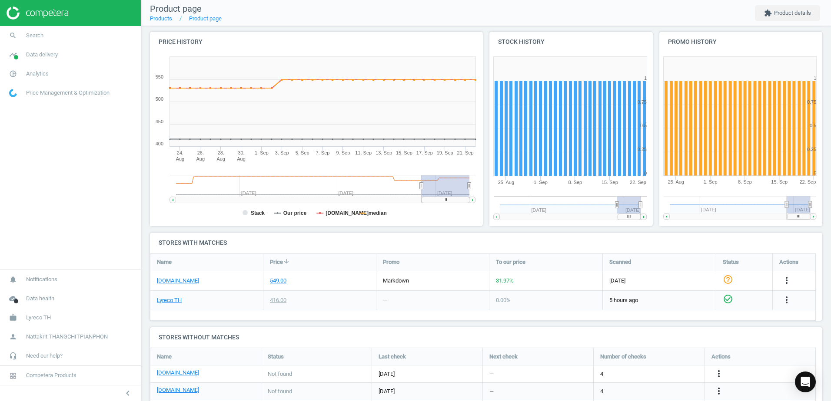
click at [727, 300] on icon "check_circle_outline" at bounding box center [728, 299] width 10 height 10
drag, startPoint x: 727, startPoint y: 300, endPoint x: 727, endPoint y: 305, distance: 4.4
click at [727, 305] on icon "check_circle_outline" at bounding box center [728, 299] width 10 height 10
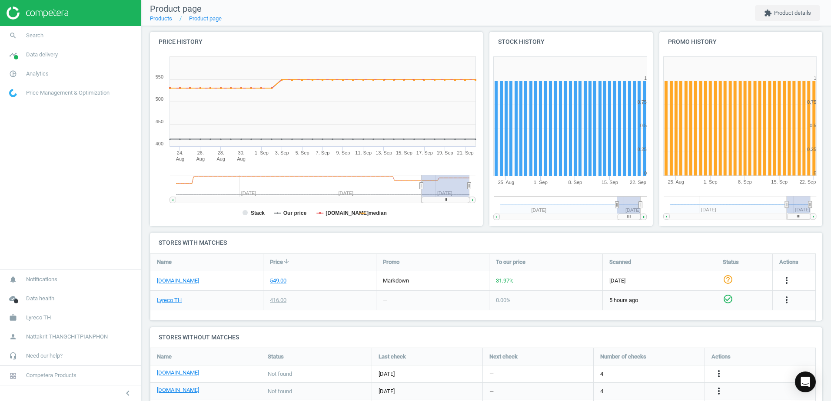
click at [794, 302] on div "more_vert" at bounding box center [787, 300] width 17 height 11
click at [787, 300] on icon "more_vert" at bounding box center [786, 300] width 10 height 10
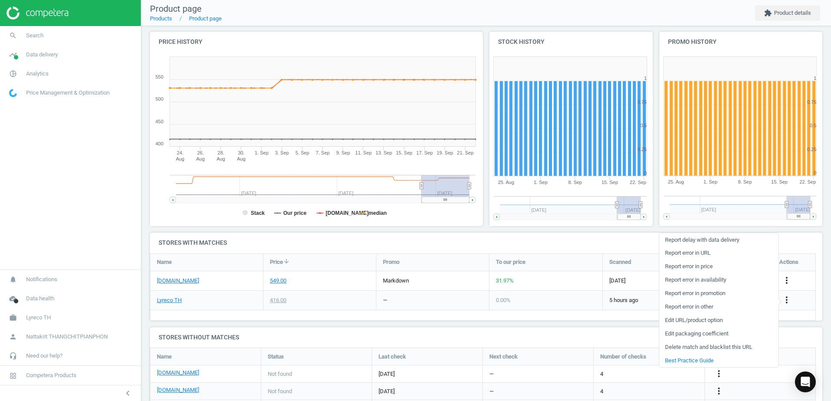
click at [727, 321] on link "Edit URL/product option" at bounding box center [718, 320] width 119 height 13
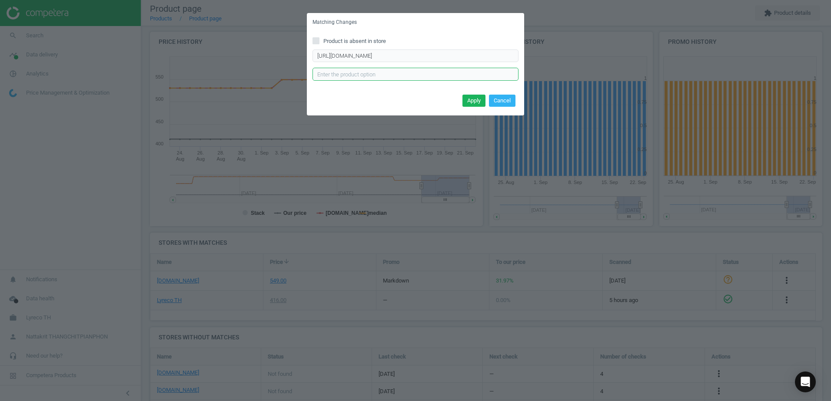
click at [442, 70] on input "text" at bounding box center [415, 74] width 206 height 13
click at [431, 68] on input "text" at bounding box center [415, 74] width 206 height 13
click at [478, 63] on div "https://www.lyreco.com/webshop/ENTH/product/view/6515987?language=en_TH&langCou…" at bounding box center [415, 65] width 206 height 31
click at [506, 103] on button "Cancel" at bounding box center [502, 101] width 27 height 12
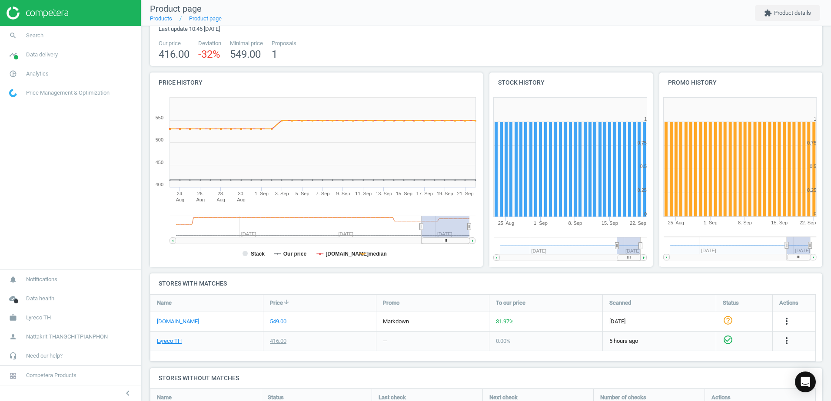
scroll to position [25, 0]
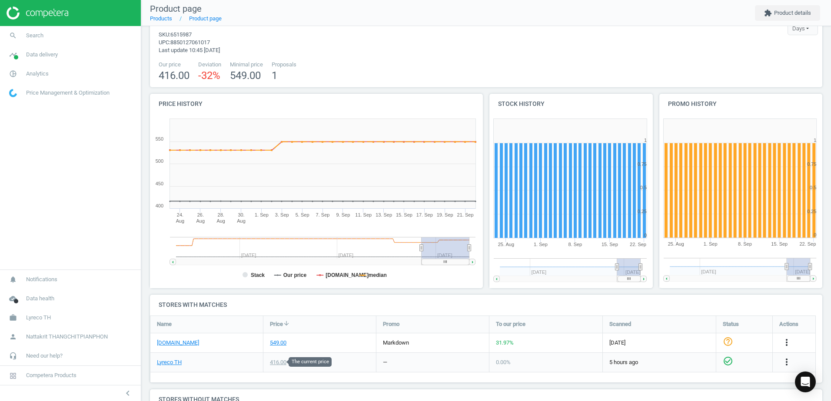
click at [280, 364] on div "416.00" at bounding box center [278, 363] width 17 height 8
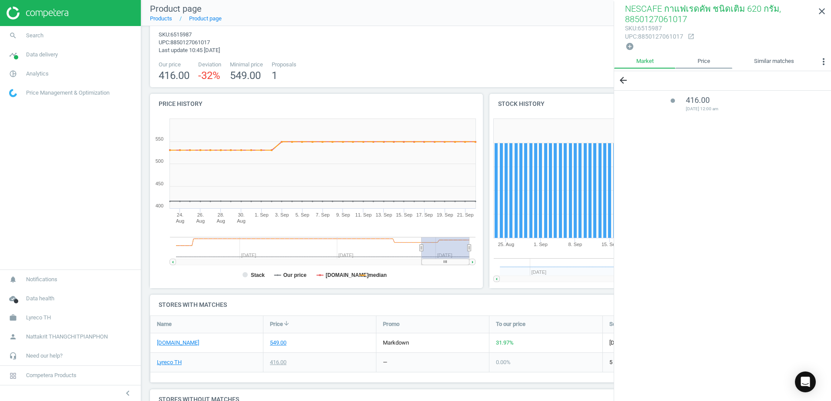
click at [714, 56] on link "Price" at bounding box center [703, 61] width 56 height 15
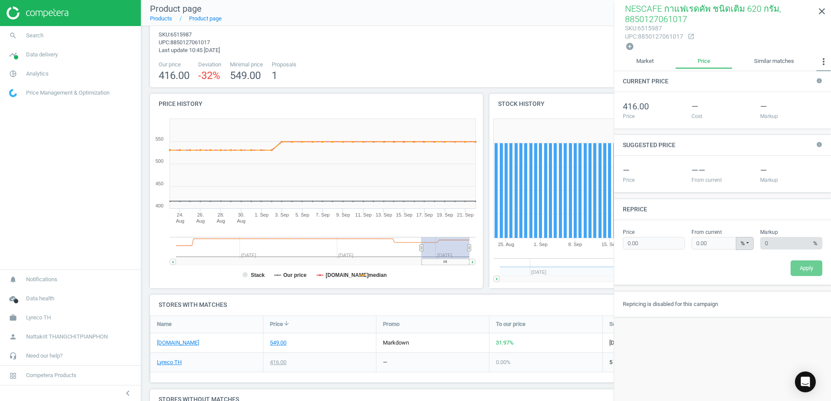
click at [825, 60] on icon "more_vert" at bounding box center [823, 61] width 10 height 10
click at [818, 109] on button "Custom data" at bounding box center [803, 111] width 56 height 10
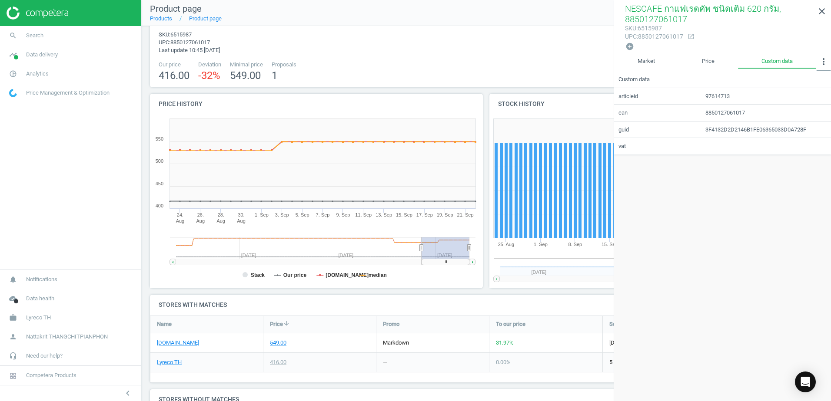
click at [823, 66] on icon "more_vert" at bounding box center [823, 61] width 10 height 10
click at [808, 124] on button "Matches" at bounding box center [801, 122] width 57 height 10
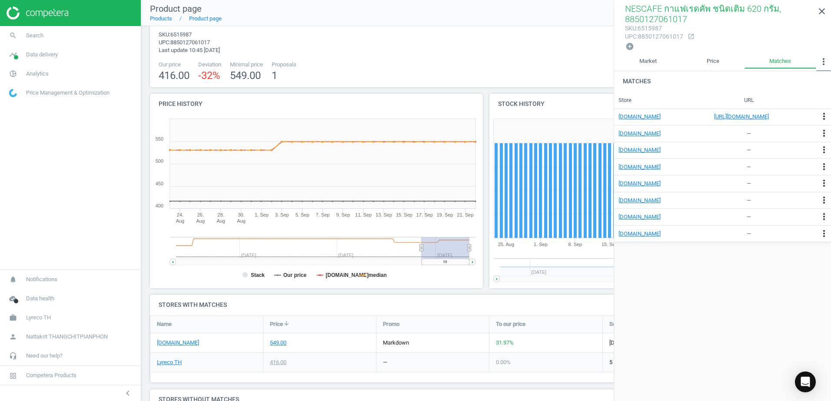
click at [819, 63] on icon "more_vert" at bounding box center [823, 61] width 10 height 10
click at [800, 79] on button "Coefficients" at bounding box center [801, 79] width 57 height 10
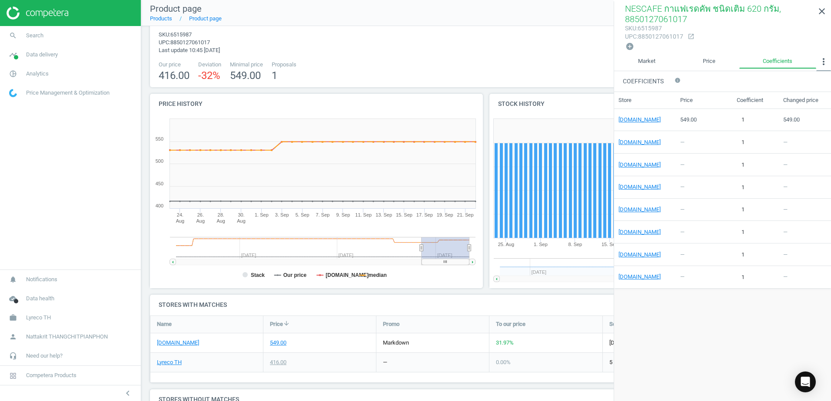
click at [823, 61] on icon "more_vert" at bounding box center [823, 61] width 10 height 10
click at [805, 86] on button "MAP Violations" at bounding box center [801, 90] width 57 height 10
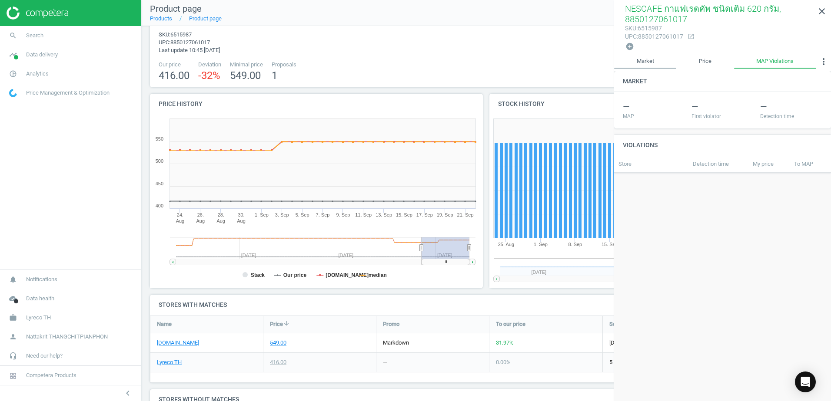
click at [637, 61] on link "Market" at bounding box center [645, 61] width 62 height 15
click at [687, 98] on span "416.00" at bounding box center [698, 100] width 24 height 9
click at [627, 82] on icon "arrow_back" at bounding box center [623, 80] width 10 height 10
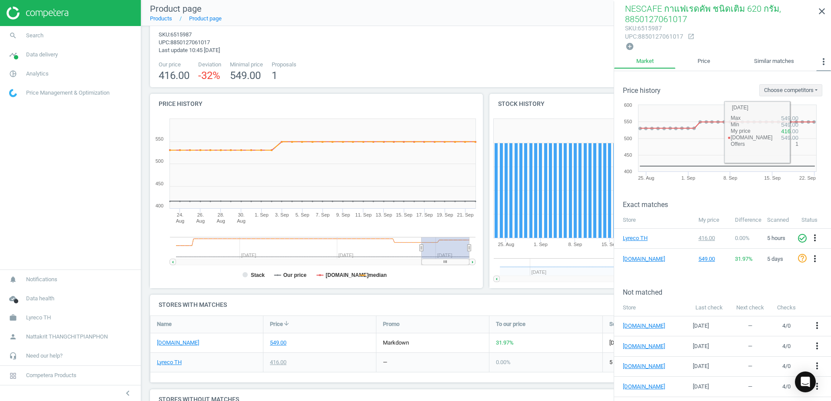
click at [823, 64] on icon "more_vert" at bounding box center [823, 61] width 10 height 10
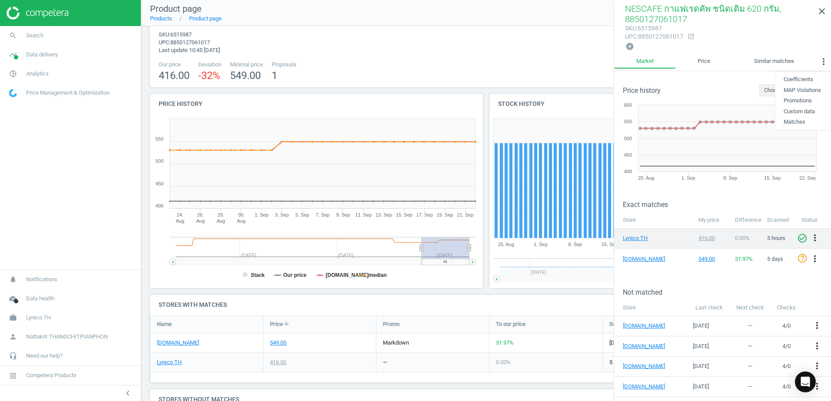
click at [797, 242] on icon "check_circle_outline" at bounding box center [802, 238] width 10 height 10
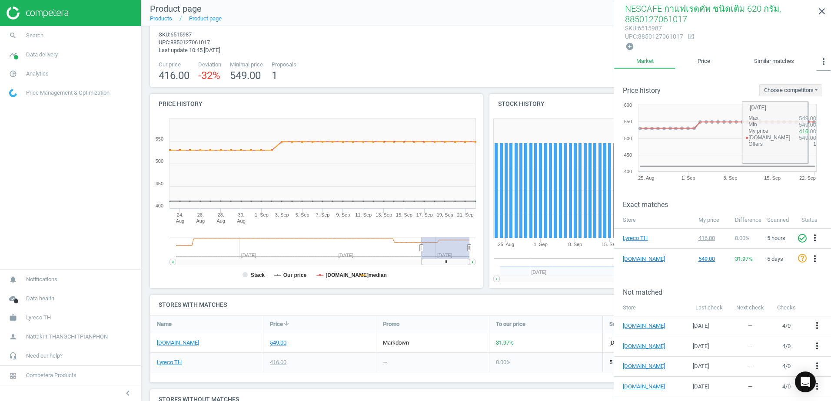
click at [822, 60] on icon "more_vert" at bounding box center [823, 61] width 10 height 10
click at [825, 7] on icon "close" at bounding box center [821, 11] width 10 height 10
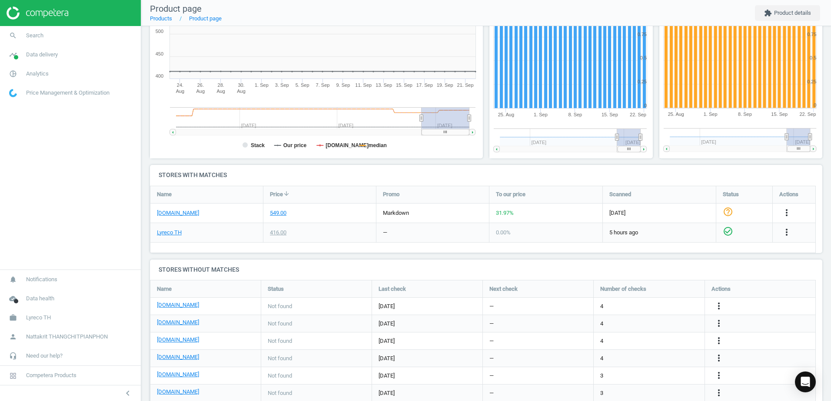
scroll to position [155, 0]
click at [786, 232] on icon "more_vert" at bounding box center [786, 232] width 10 height 10
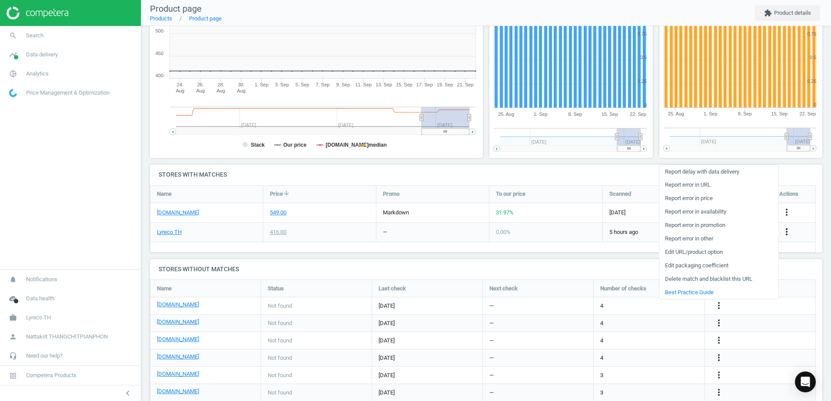
click at [785, 232] on icon "more_vert" at bounding box center [786, 232] width 10 height 10
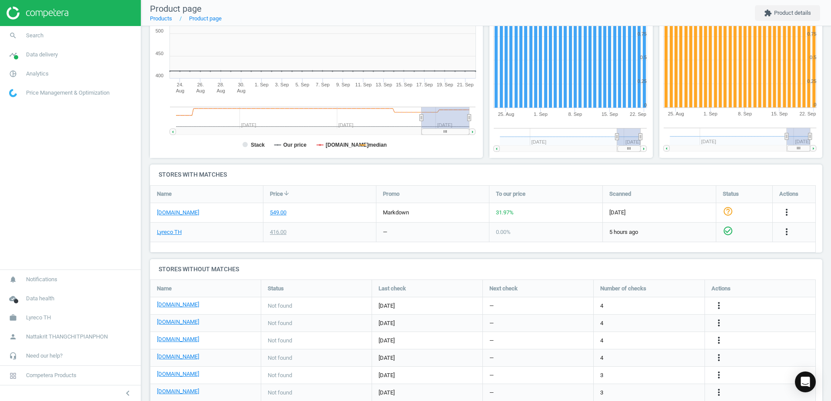
click at [727, 229] on icon "check_circle_outline" at bounding box center [728, 231] width 10 height 10
click at [727, 232] on icon "check_circle_outline" at bounding box center [728, 231] width 10 height 10
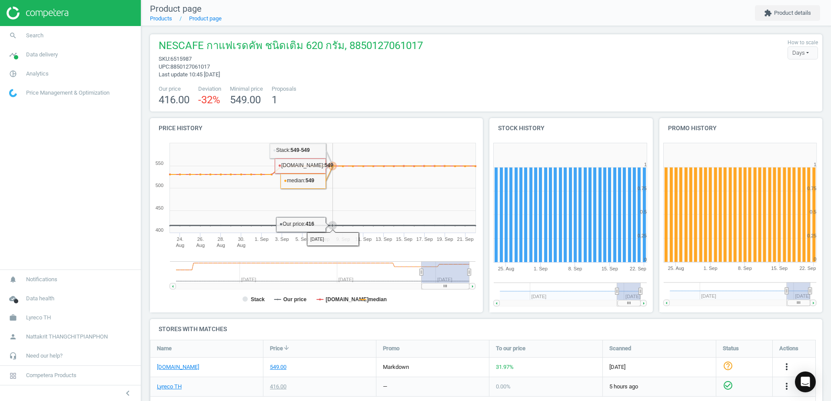
scroll to position [0, 0]
click at [790, 55] on div "Days" at bounding box center [802, 53] width 30 height 13
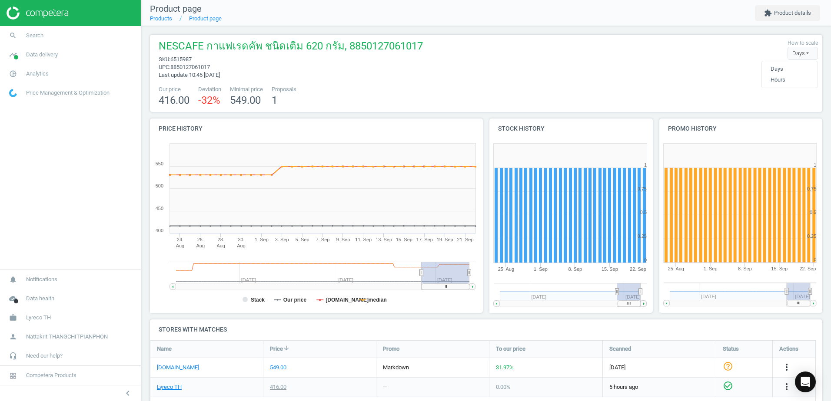
click at [750, 44] on div "NESCAFE กาแฟเรดคัพ ชนิดเติม 620 กรัม, 8850127061017 sku : 6515987 upc : 8850127…" at bounding box center [486, 59] width 664 height 40
click at [781, 13] on button "extension Product details" at bounding box center [787, 13] width 65 height 16
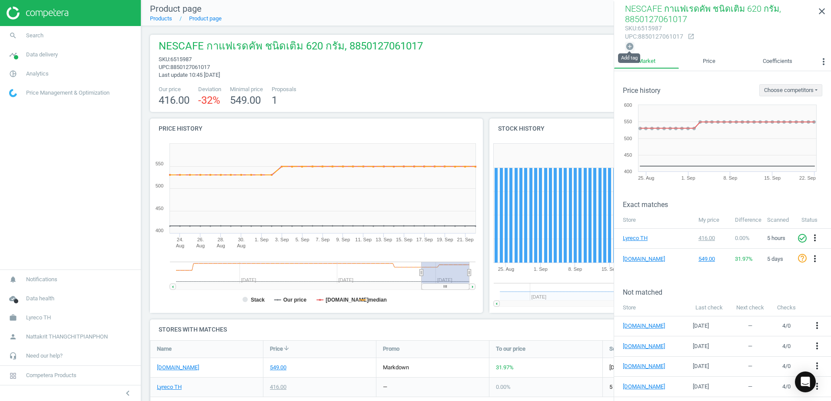
click at [628, 45] on icon "add_circle" at bounding box center [629, 46] width 9 height 9
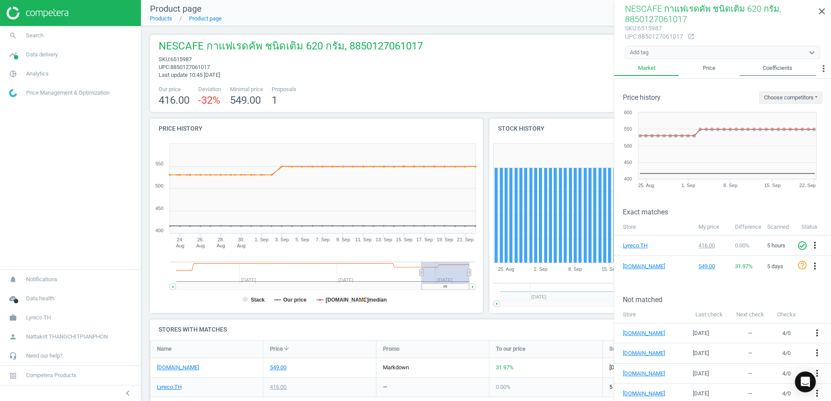
click at [749, 61] on link "Coefficients" at bounding box center [777, 68] width 77 height 15
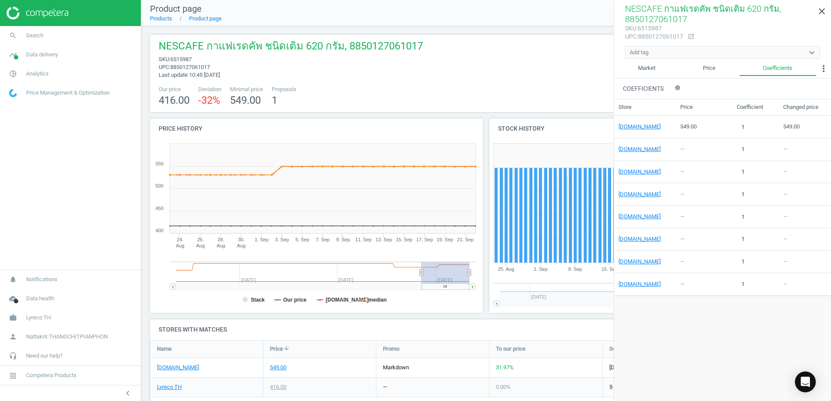
click at [753, 53] on div "Add tag" at bounding box center [714, 52] width 179 height 11
click at [826, 12] on icon "close" at bounding box center [821, 11] width 10 height 10
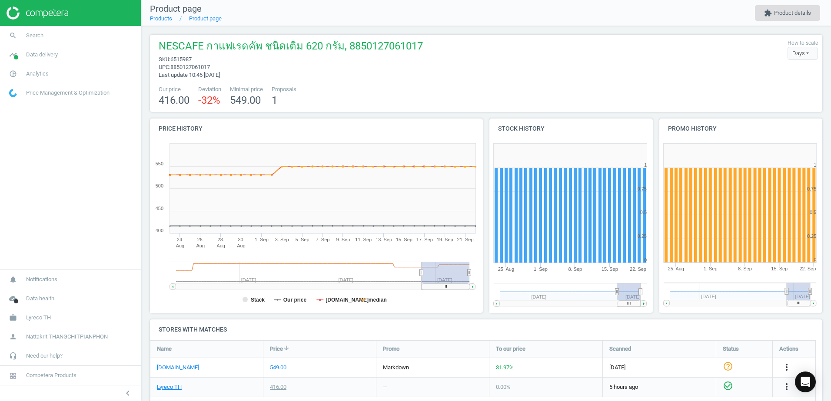
click at [800, 12] on button "extension Product details" at bounding box center [787, 13] width 65 height 16
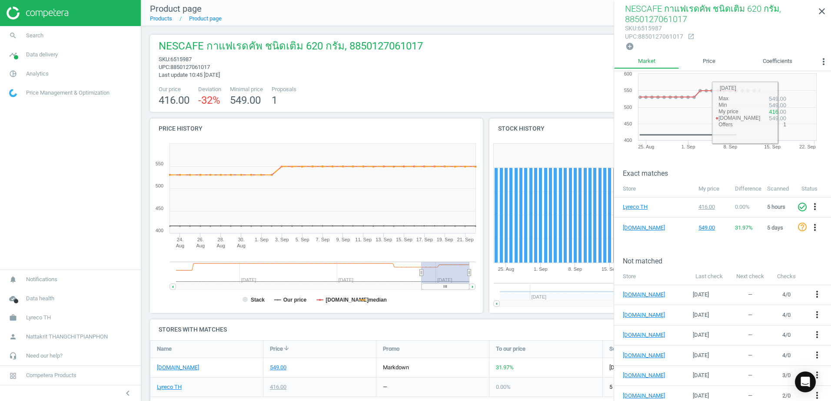
scroll to position [56, 0]
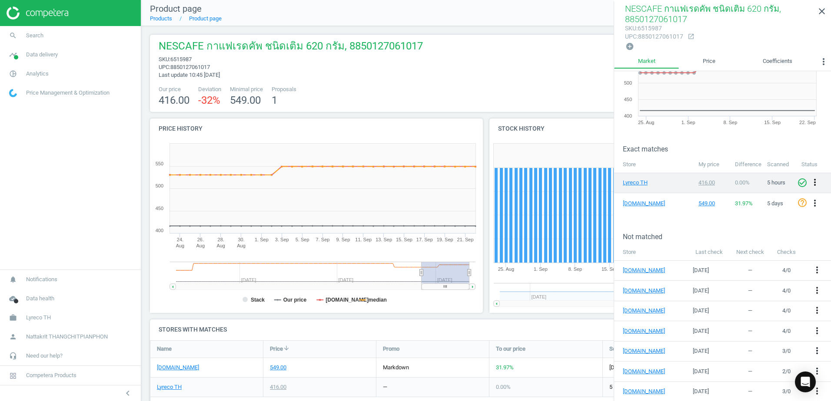
click at [811, 184] on icon "more_vert" at bounding box center [815, 182] width 10 height 10
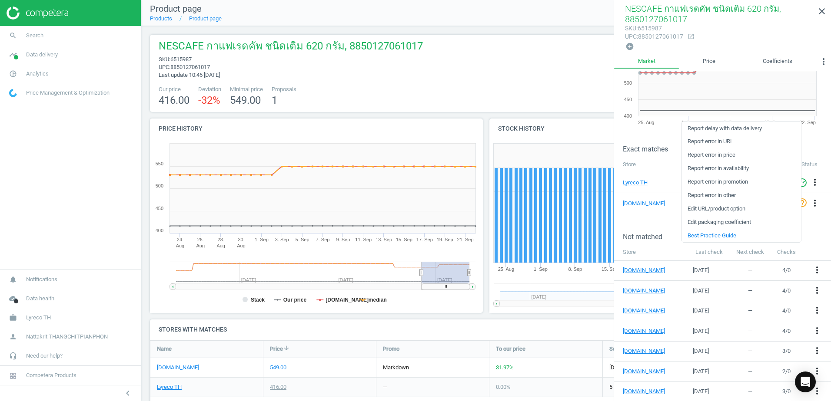
click at [725, 153] on link "Report error in price" at bounding box center [741, 155] width 119 height 13
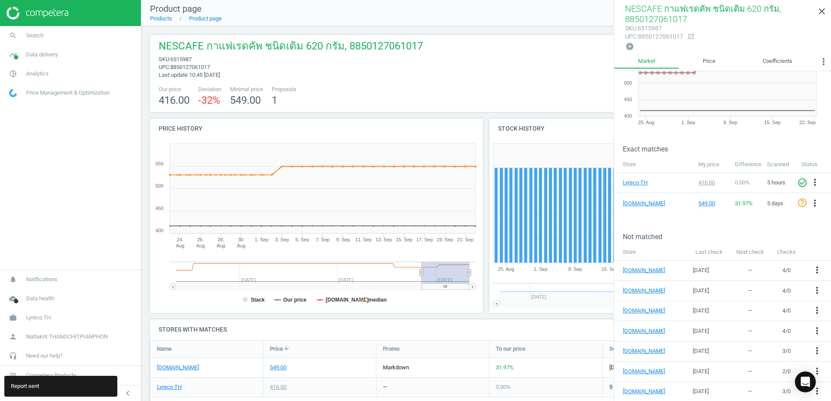
click at [312, 313] on div "Price history Created with Highstock 6.2.0 Stack Our price ofm.co.th median 24.…" at bounding box center [316, 219] width 339 height 201
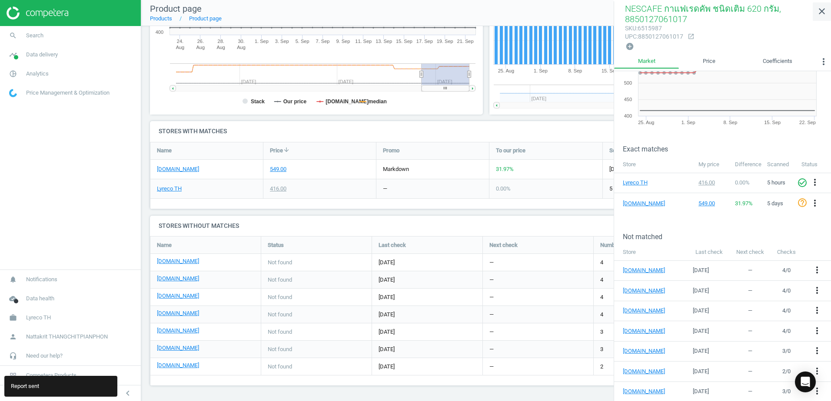
click at [817, 13] on icon "close" at bounding box center [821, 11] width 10 height 10
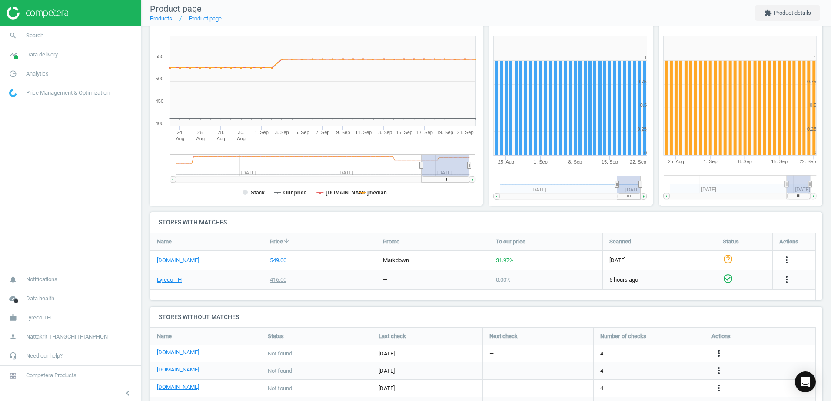
scroll to position [0, 0]
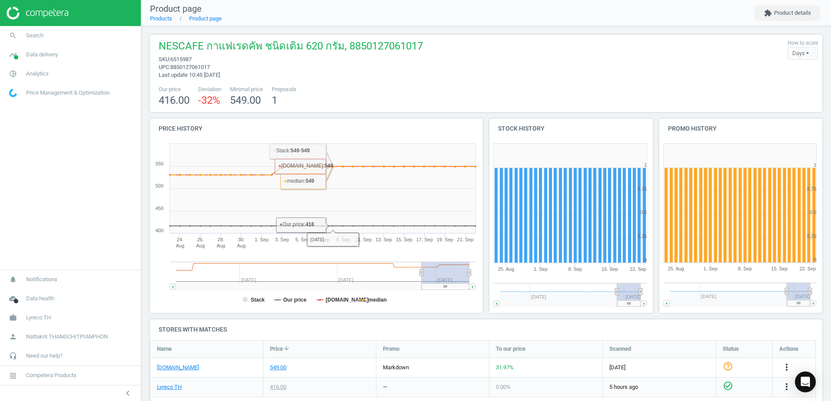
click at [246, 102] on span "549.00" at bounding box center [245, 100] width 31 height 12
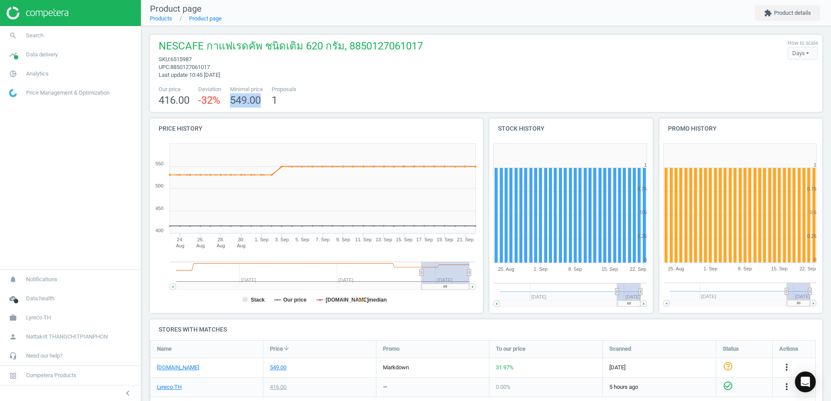
click at [246, 102] on span "549.00" at bounding box center [245, 100] width 31 height 12
drag, startPoint x: 246, startPoint y: 102, endPoint x: 274, endPoint y: 102, distance: 27.4
click at [274, 102] on span "1" at bounding box center [275, 100] width 6 height 12
drag, startPoint x: 274, startPoint y: 102, endPoint x: 237, endPoint y: 107, distance: 36.9
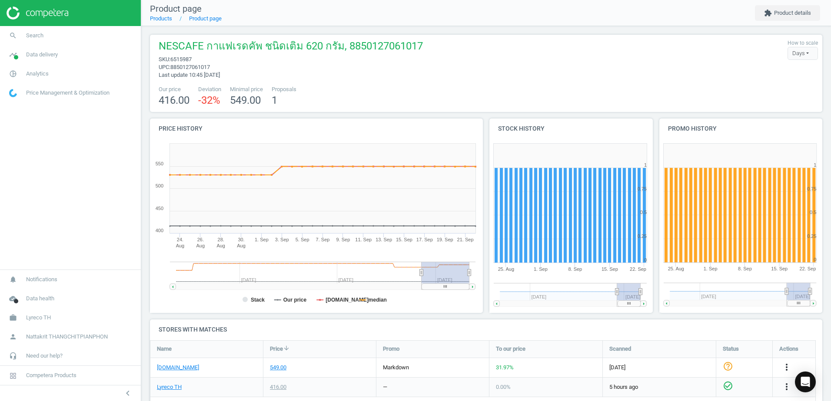
click at [237, 107] on div "549.00" at bounding box center [246, 100] width 33 height 14
drag, startPoint x: 237, startPoint y: 107, endPoint x: 209, endPoint y: 108, distance: 27.8
click at [209, 108] on div "NESCAFE กาแฟเรดคัพ ชนิดเติม 620 กรัม, 8850127061017 sku : 6515987 upc : 8850127…" at bounding box center [486, 73] width 672 height 77
click at [185, 103] on span "416.00" at bounding box center [174, 100] width 31 height 12
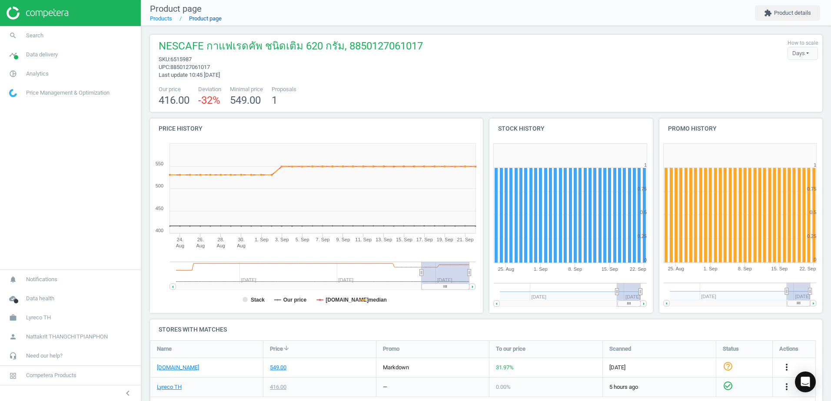
click at [203, 17] on link "Product page" at bounding box center [205, 18] width 33 height 7
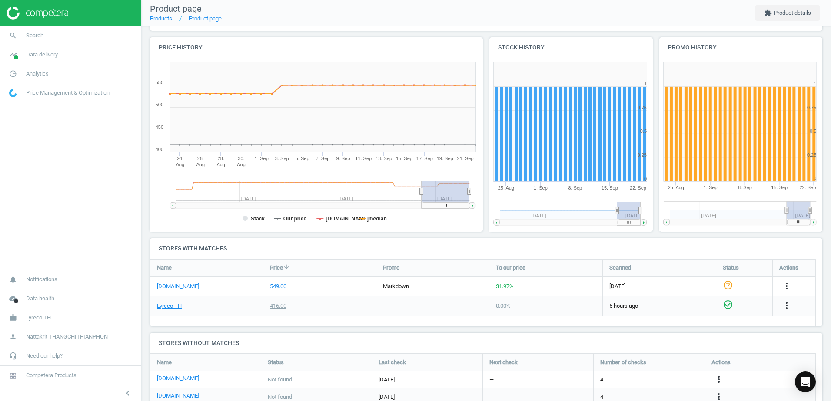
scroll to position [199, 0]
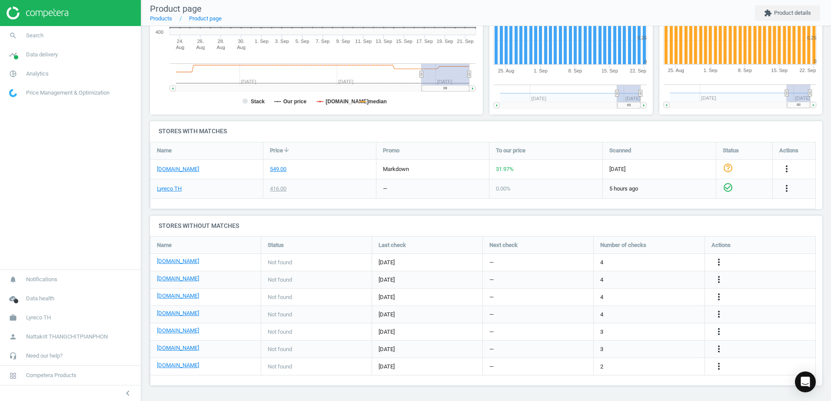
click at [598, 200] on div "Name Price arrow_downward Promo To our price Scanned Status Actions ofm.co.th 5…" at bounding box center [483, 175] width 666 height 67
click at [785, 186] on icon "more_vert" at bounding box center [786, 188] width 10 height 10
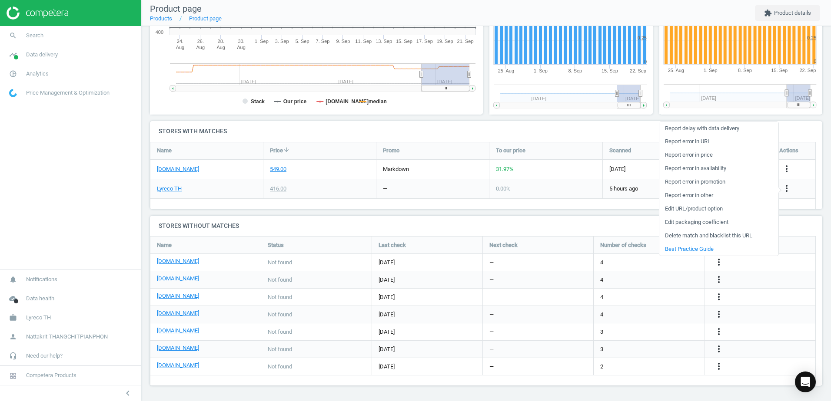
click at [716, 128] on link "Report delay with data delivery" at bounding box center [718, 128] width 119 height 13
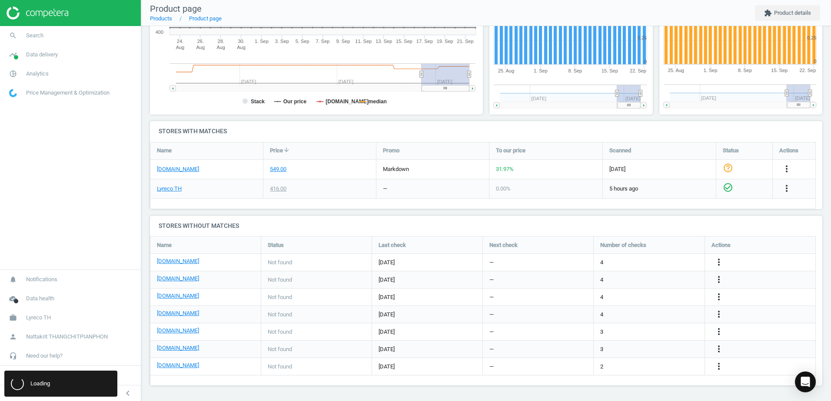
click at [360, 262] on div "Not found" at bounding box center [316, 262] width 110 height 17
click at [328, 222] on h4 "Stores without matches" at bounding box center [486, 226] width 672 height 20
